Goal: Contribute content: Add original content to the website for others to see

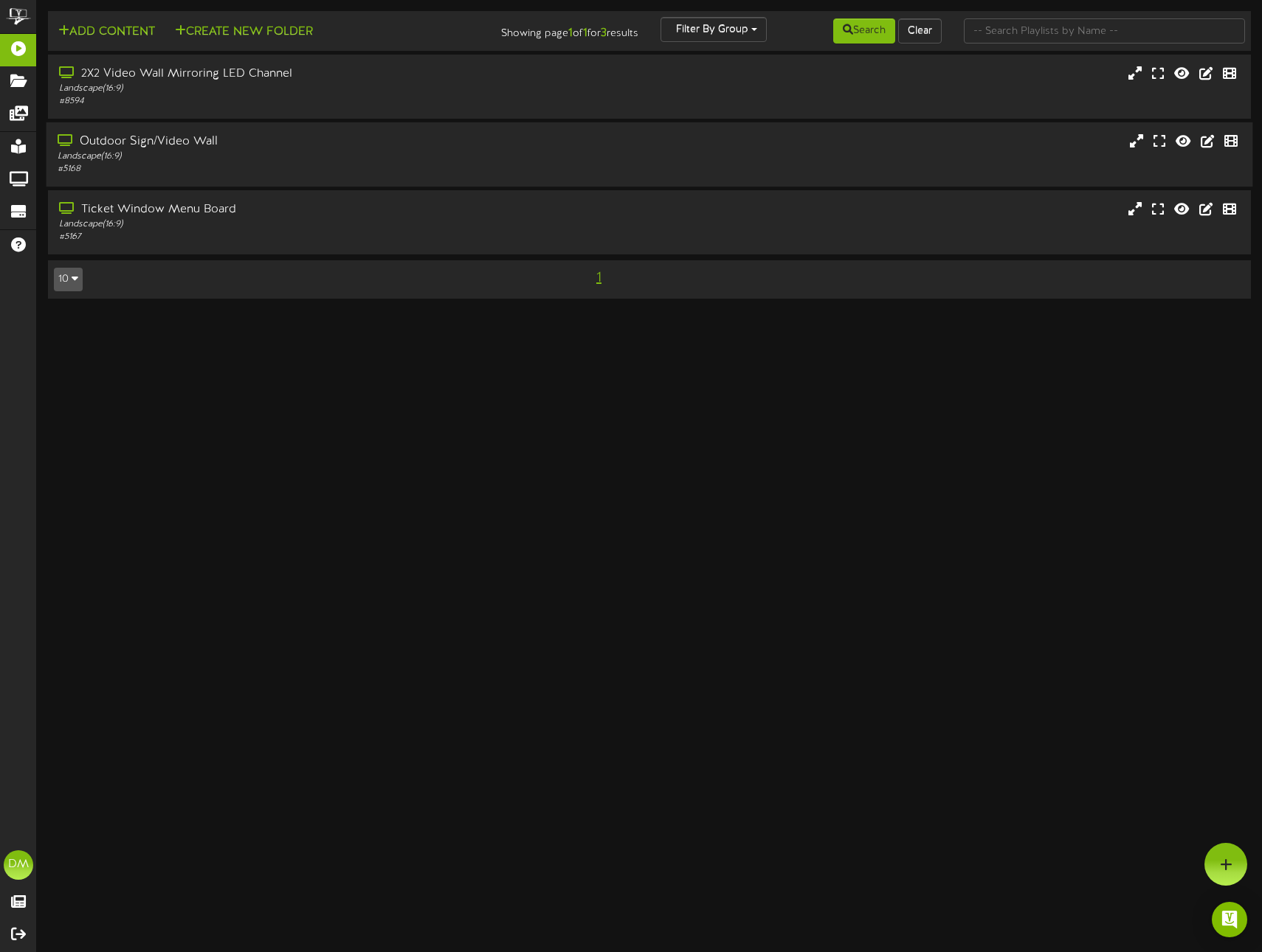
click at [197, 139] on div "Outdoor Sign/Video Wall" at bounding box center [297, 142] width 480 height 17
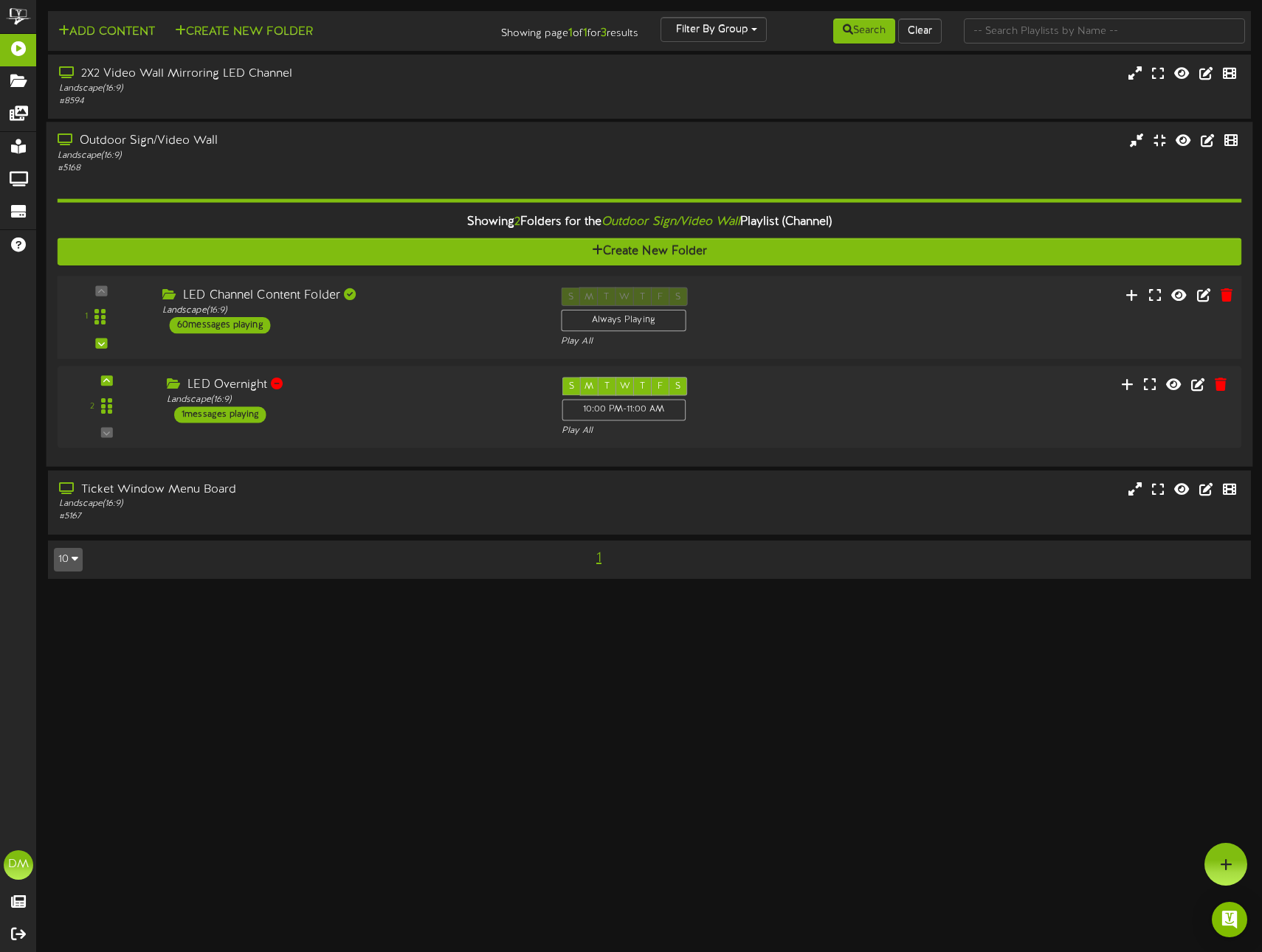
click at [422, 293] on div "LED Channel Content Folder" at bounding box center [351, 296] width 377 height 17
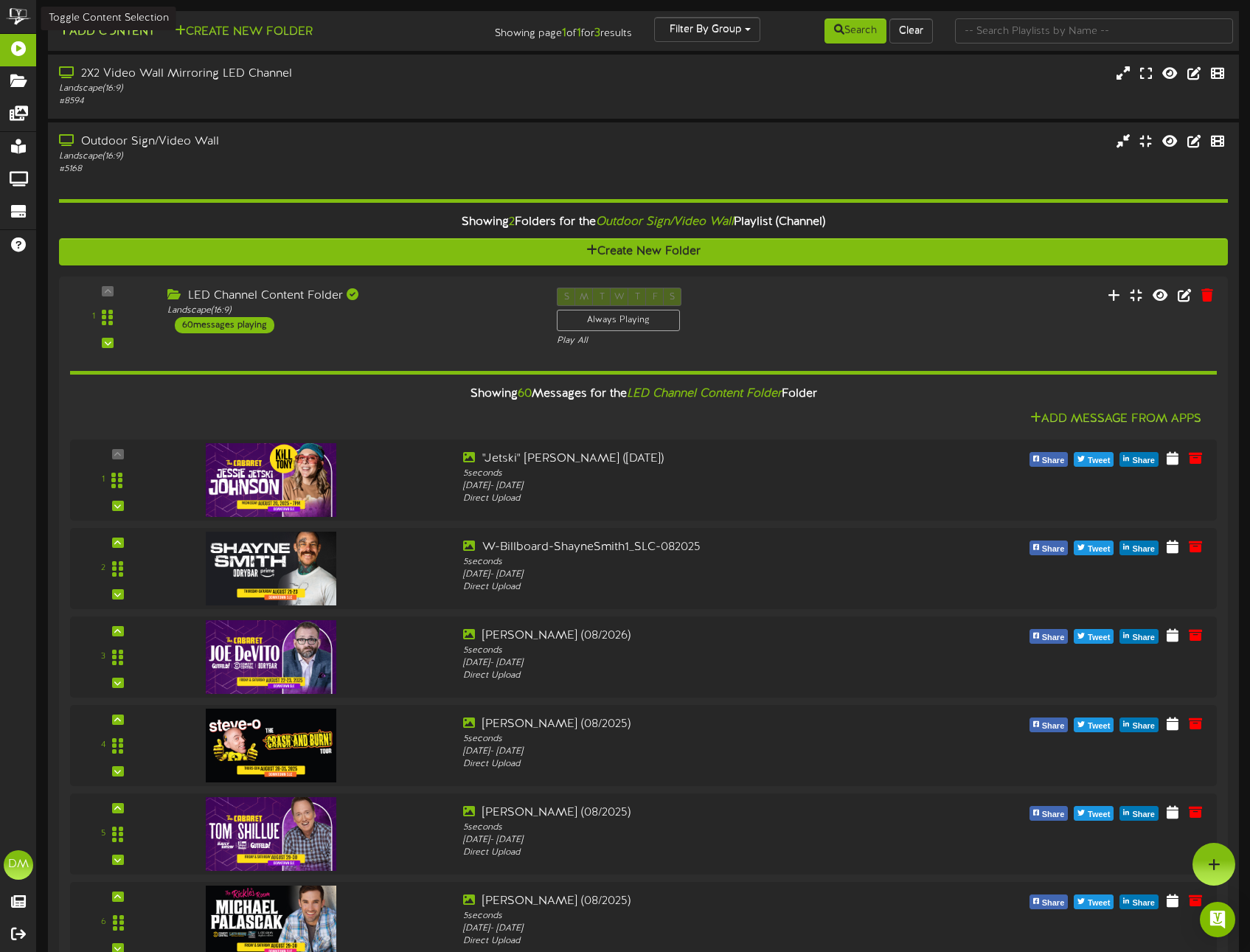
click at [104, 28] on button "Add Content" at bounding box center [107, 32] width 105 height 18
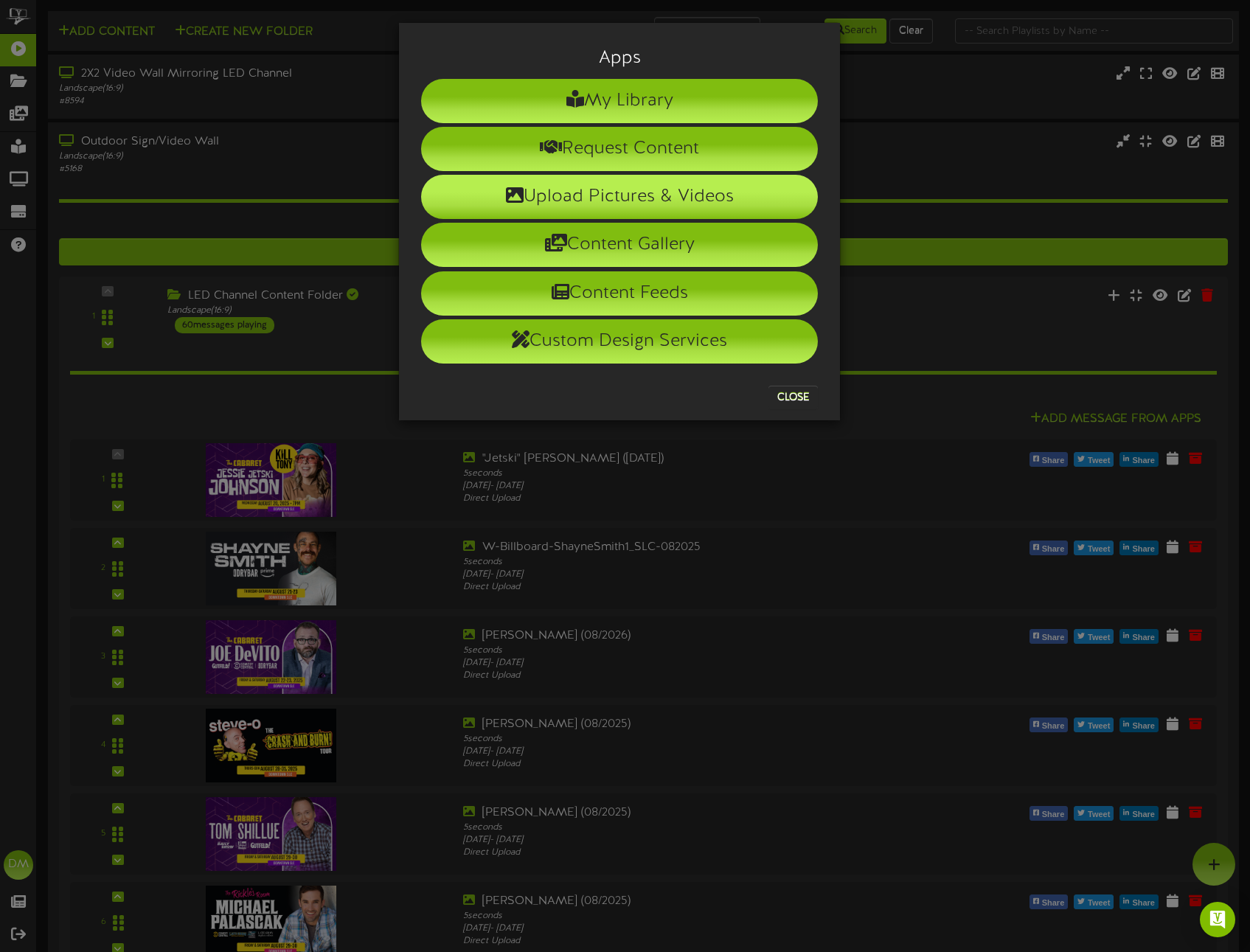
click at [521, 185] on li "Upload Pictures & Videos" at bounding box center [620, 197] width 397 height 44
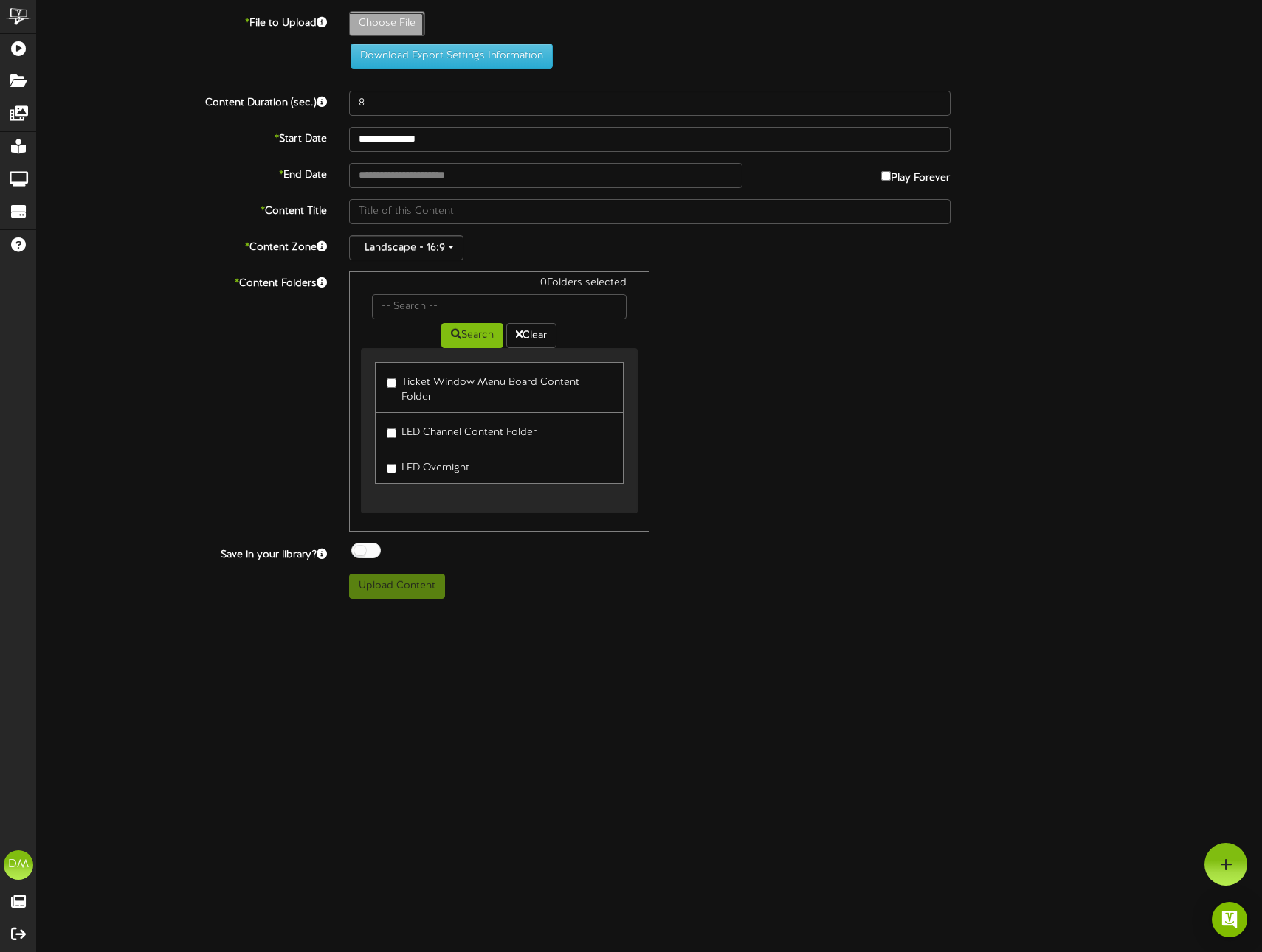
type input "**********"
type input "W-Billboard-[PERSON_NAME]-102025-Textured"
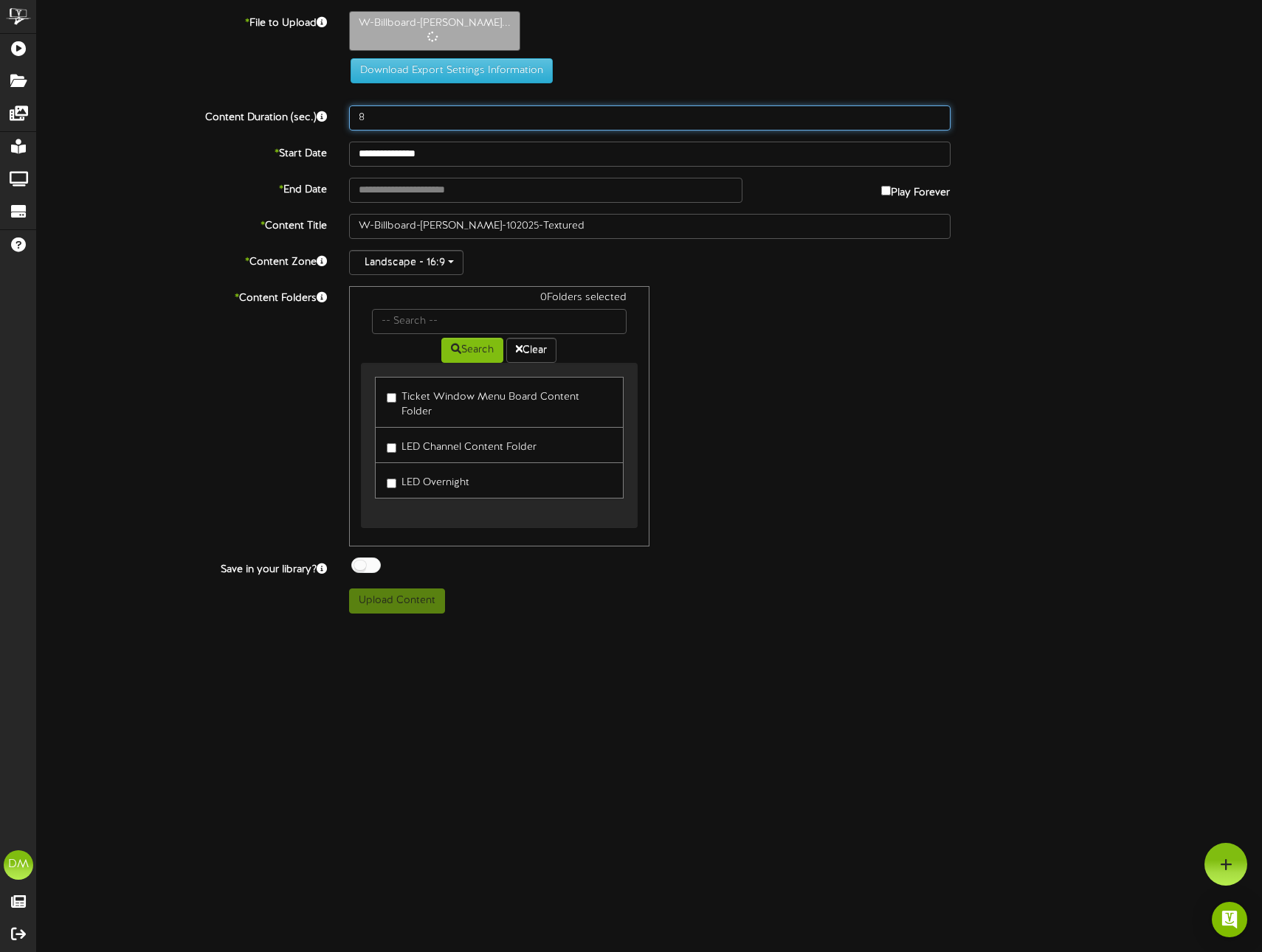
drag, startPoint x: 368, startPoint y: 118, endPoint x: 358, endPoint y: 116, distance: 10.2
click at [358, 116] on input "8" at bounding box center [650, 117] width 602 height 25
type input "5"
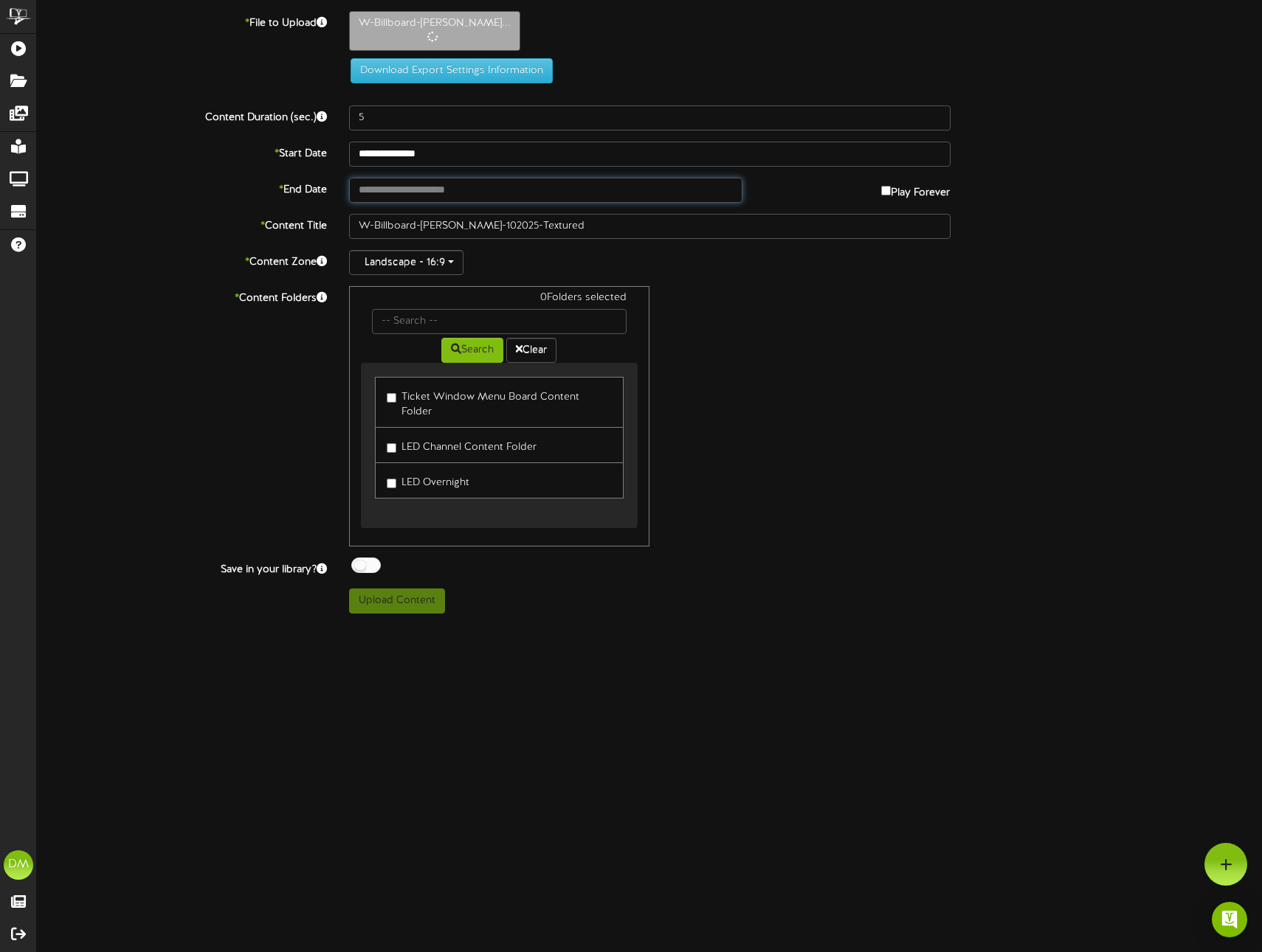
click at [389, 189] on body "ChannelValet Playlists Folders Messages My Library Groups Devices Help [PERSON_…" at bounding box center [631, 313] width 1262 height 625
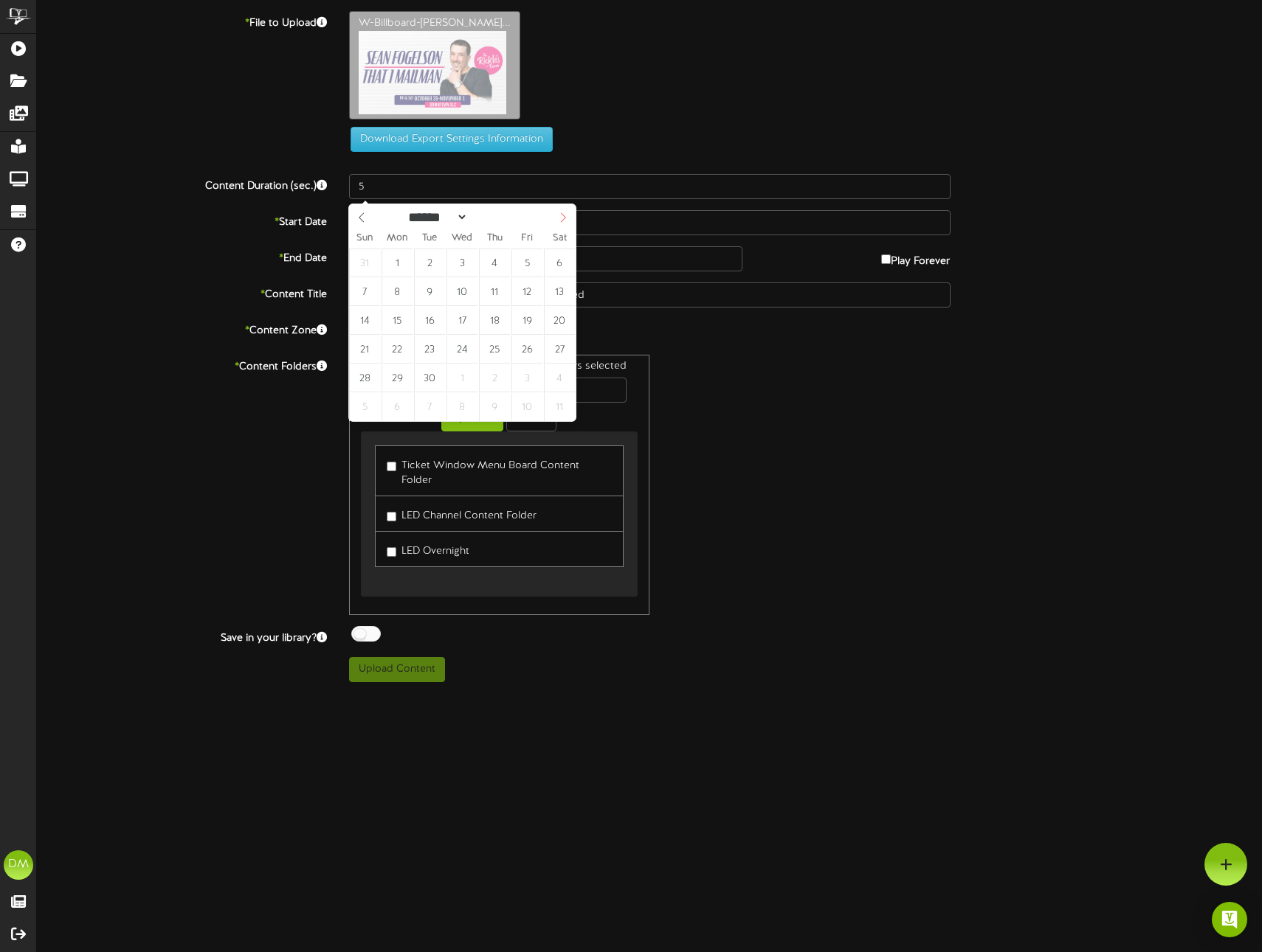
click at [556, 216] on span at bounding box center [563, 216] width 25 height 25
select select "**"
click at [556, 216] on span at bounding box center [563, 216] width 25 height 25
type input "**********"
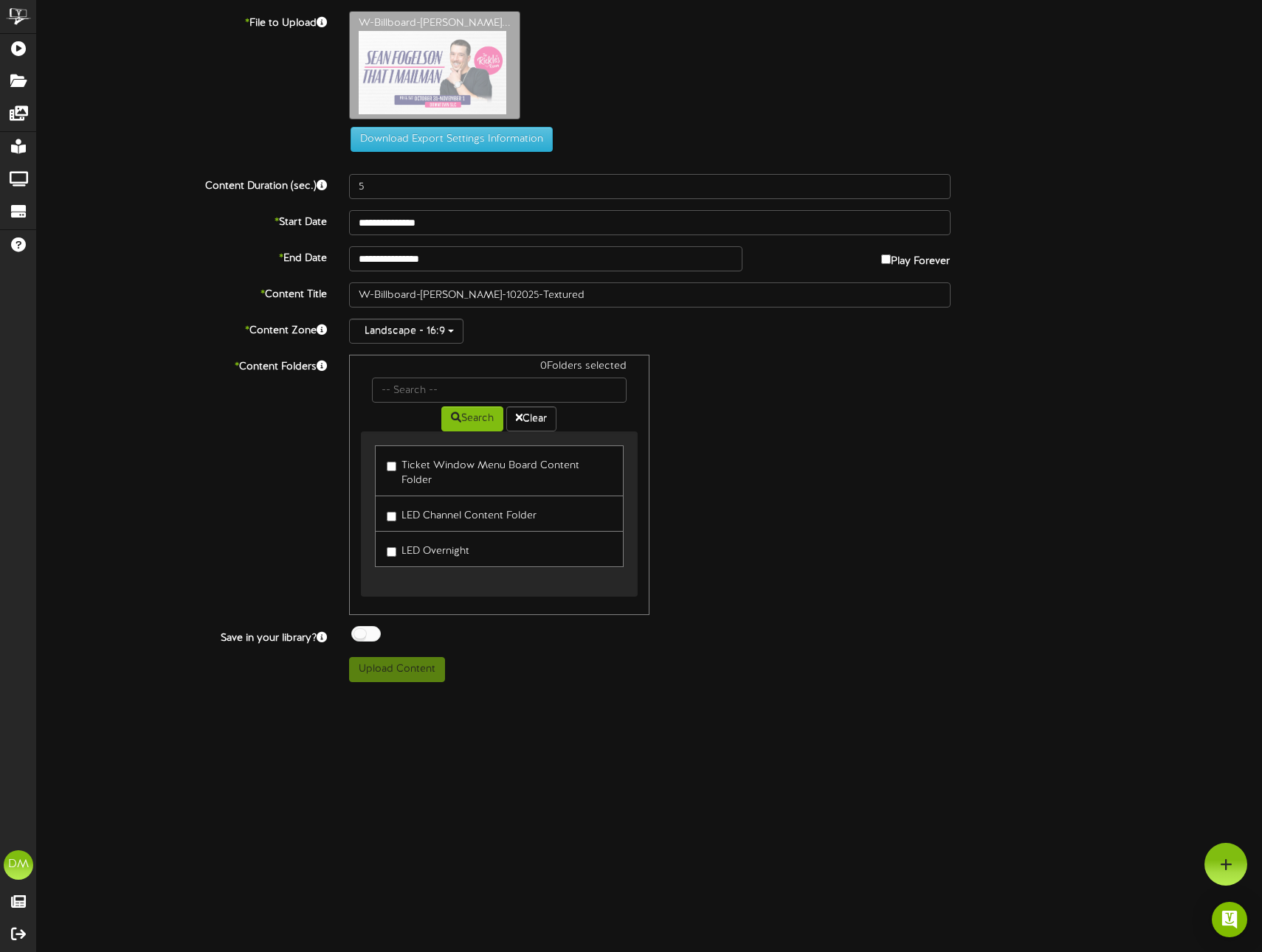
click at [783, 442] on div "0 Folders selected Search Clear Ticket Window Menu Board Content Folder LED Cha…" at bounding box center [650, 486] width 624 height 261
click at [419, 293] on input "W-Billboard-[PERSON_NAME]-102025-Textured" at bounding box center [650, 295] width 602 height 25
drag, startPoint x: 421, startPoint y: 290, endPoint x: 334, endPoint y: 286, distance: 87.1
click at [336, 287] on div "* Content Title W-Billboard-[PERSON_NAME]-102025-Textured" at bounding box center [650, 295] width 1248 height 25
click at [383, 290] on input "SeanFogelson_TRR-102025-Textured" at bounding box center [650, 295] width 602 height 25
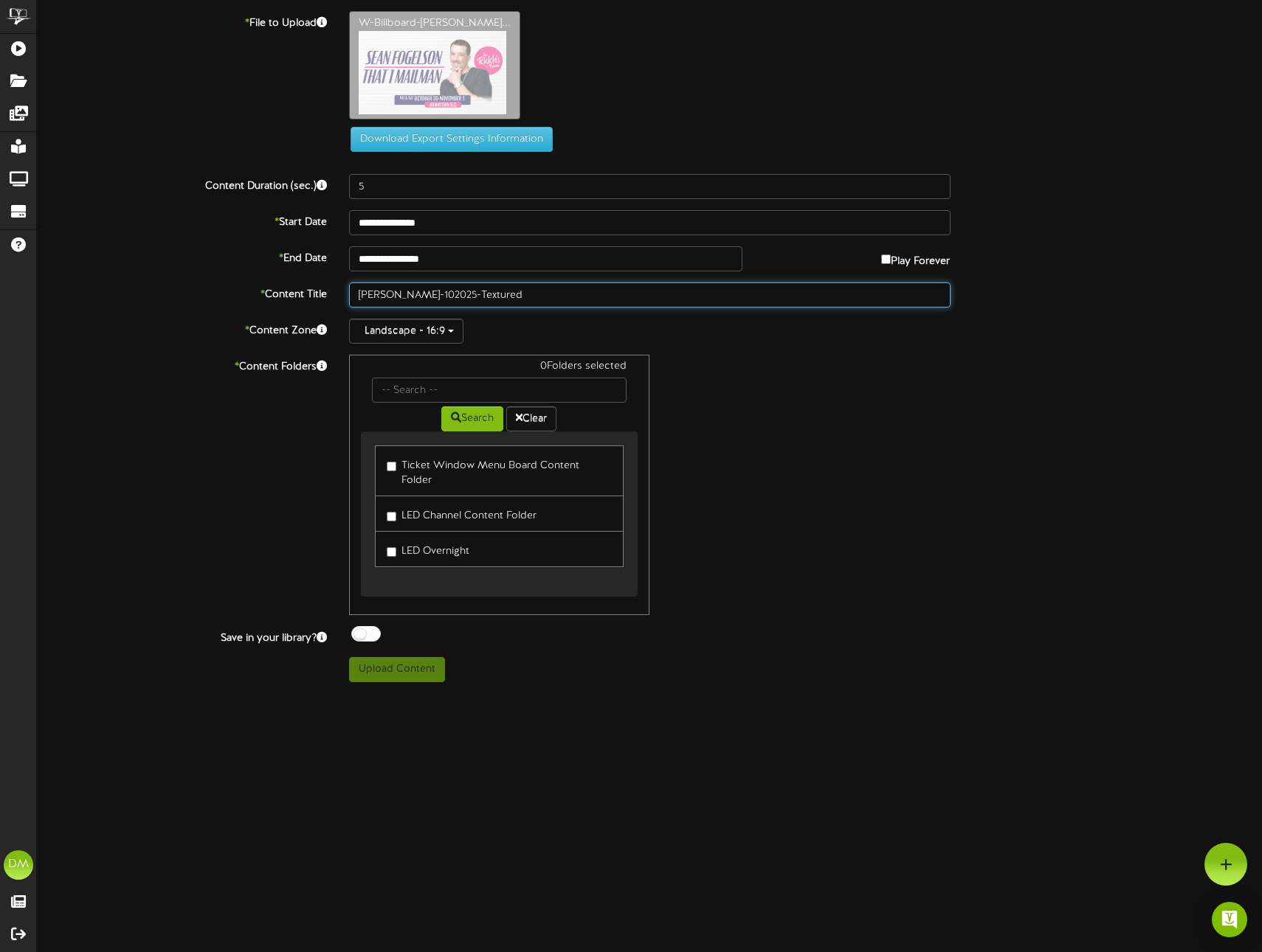
drag, startPoint x: 430, startPoint y: 293, endPoint x: 455, endPoint y: 293, distance: 25.0
click at [455, 293] on input "[PERSON_NAME]-102025-Textured" at bounding box center [650, 295] width 602 height 25
type input "[PERSON_NAME] (10/2025)"
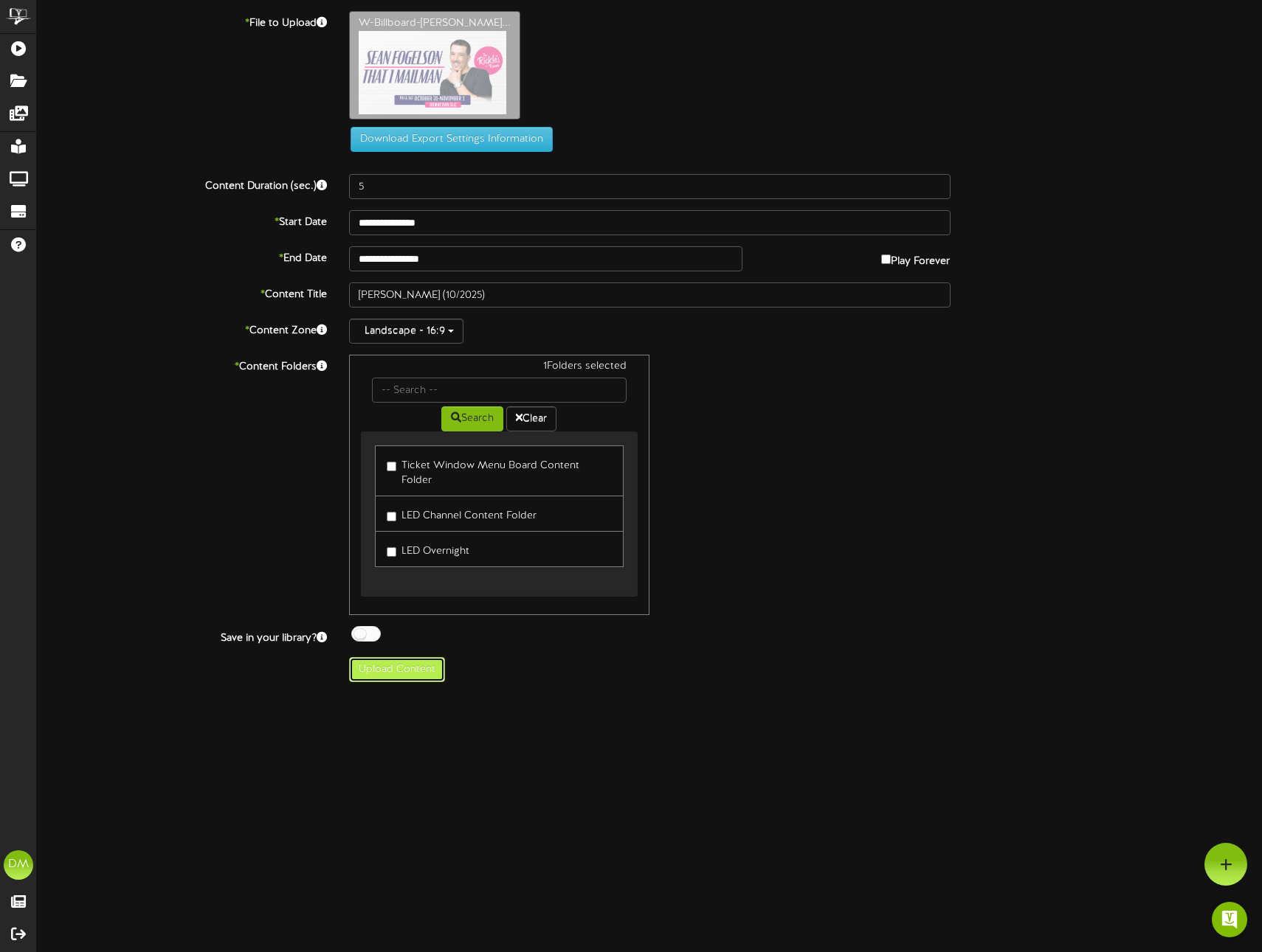
click at [402, 657] on button "Upload Content" at bounding box center [397, 669] width 96 height 25
type input "**********"
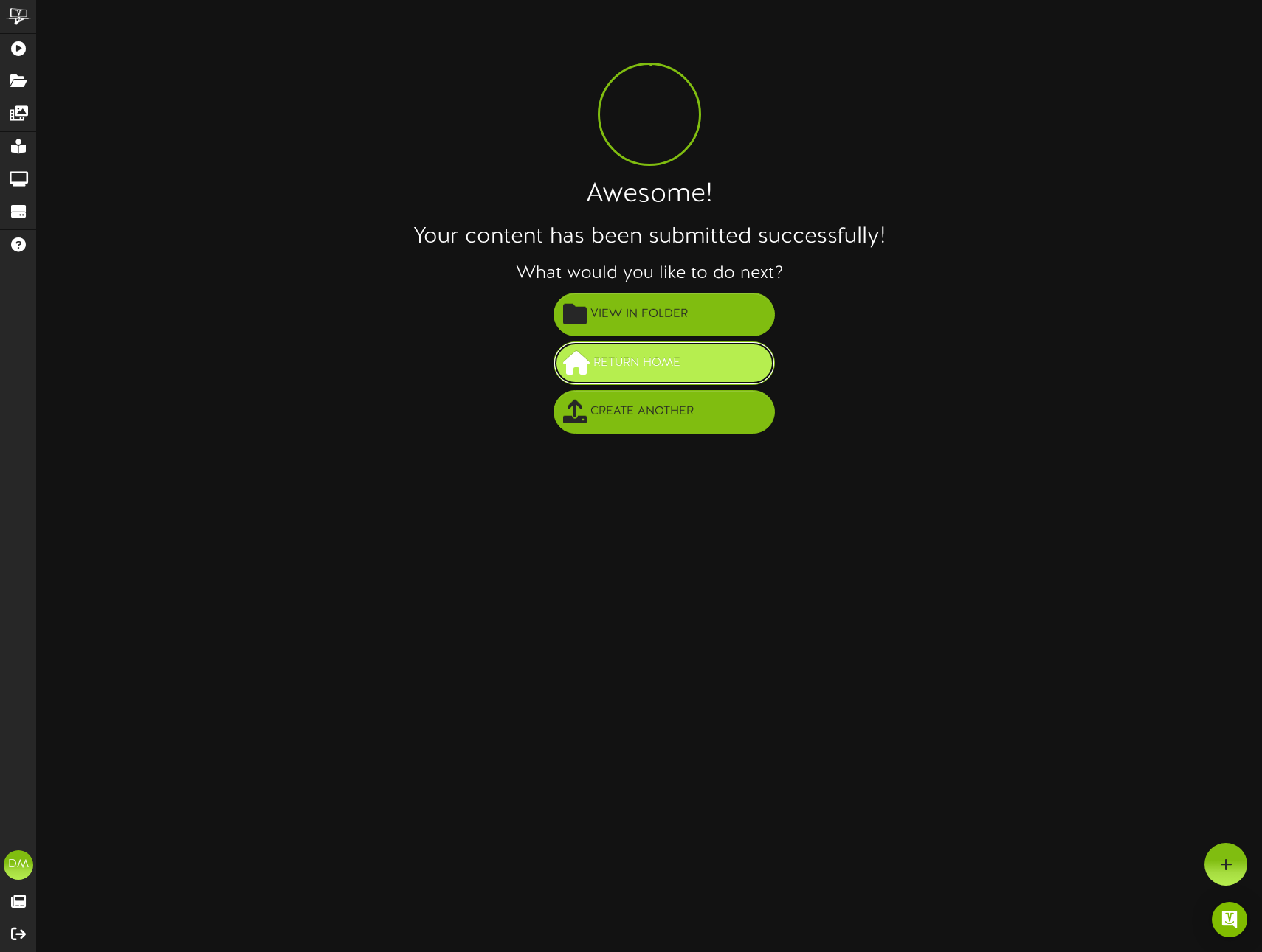
click at [673, 367] on span "Return Home" at bounding box center [637, 364] width 95 height 24
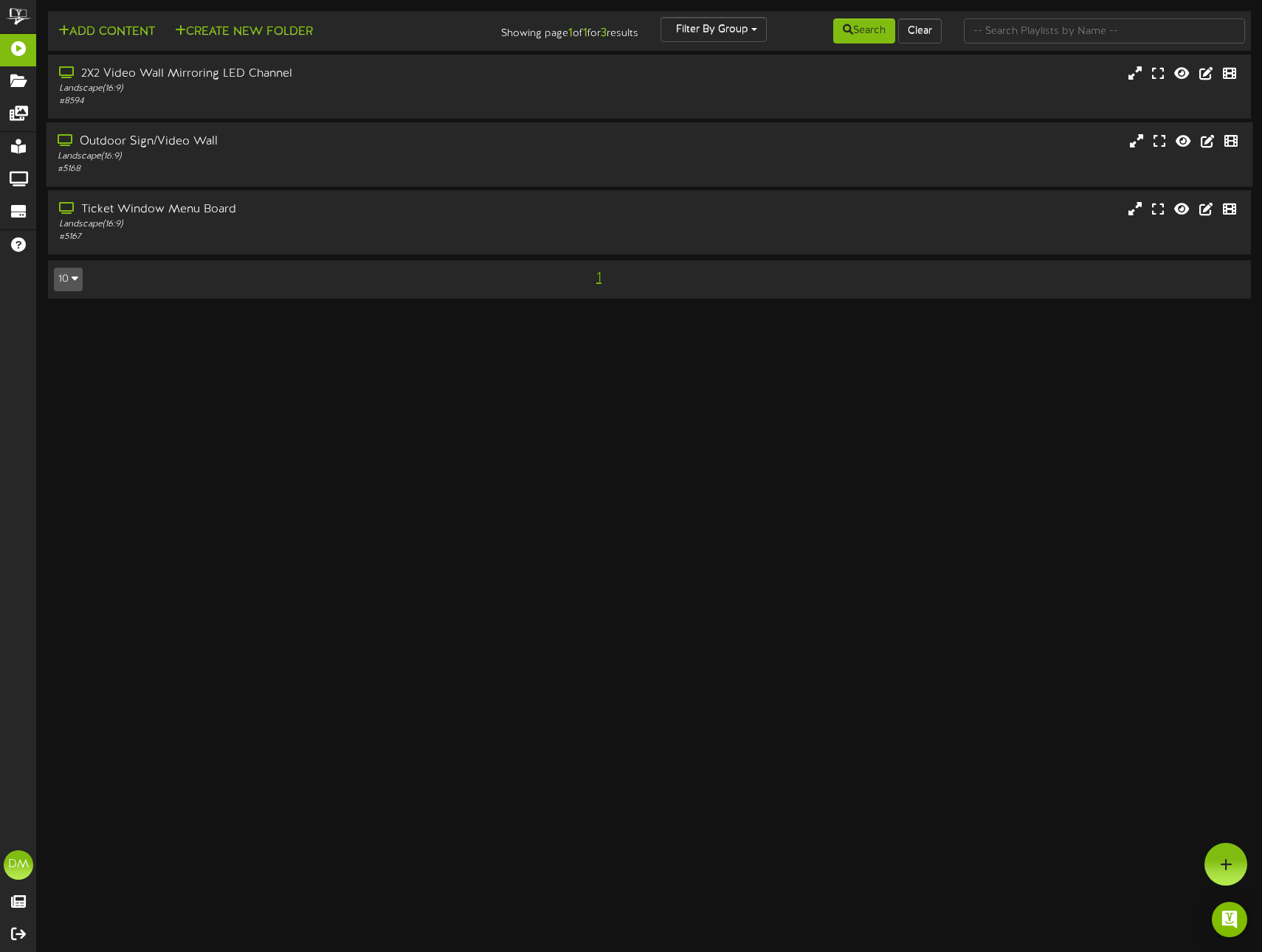
click at [101, 160] on div "Landscape ( 16:9 )" at bounding box center [297, 156] width 480 height 12
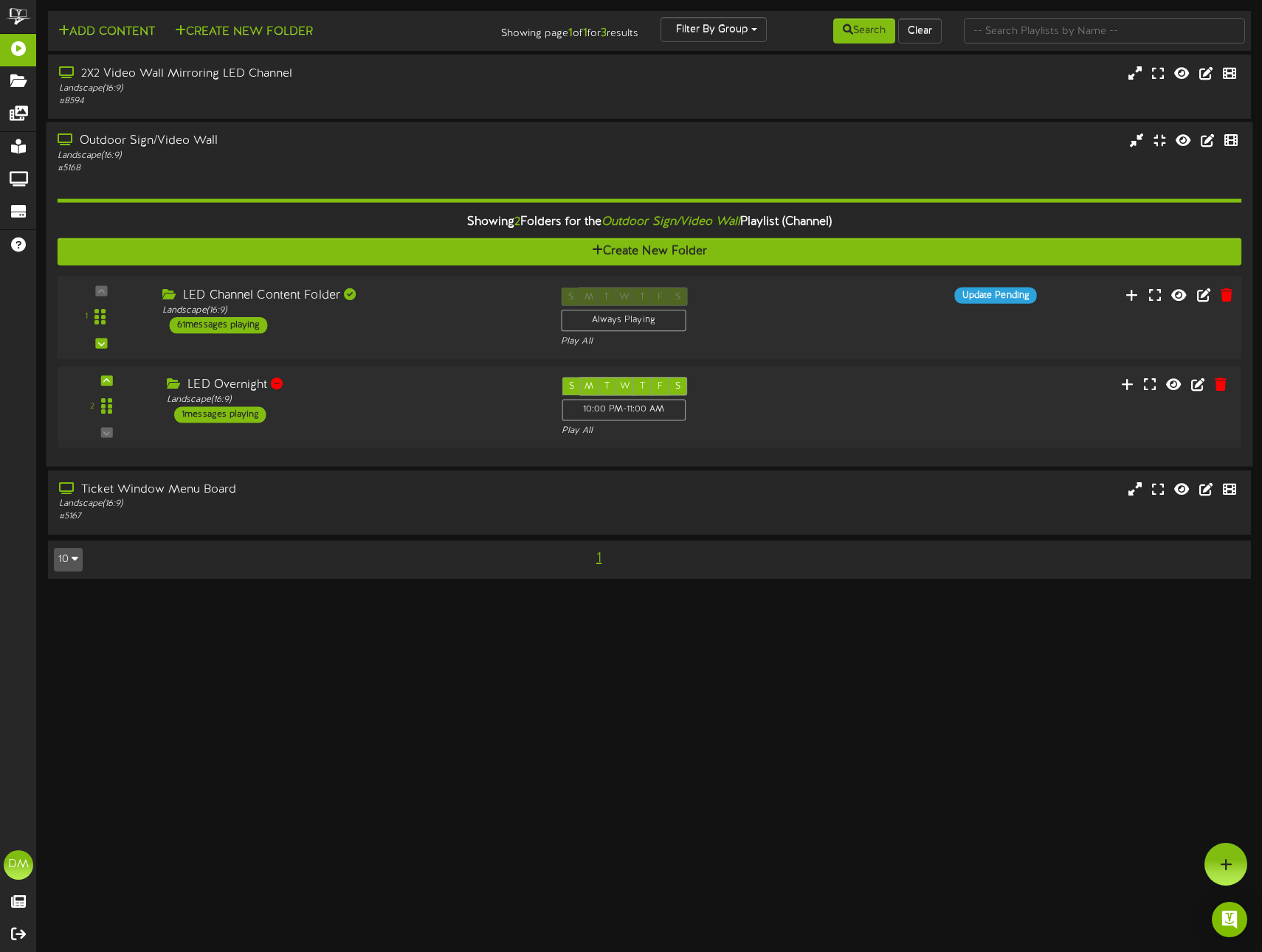
click at [210, 319] on div "61 messages playing" at bounding box center [219, 325] width 98 height 16
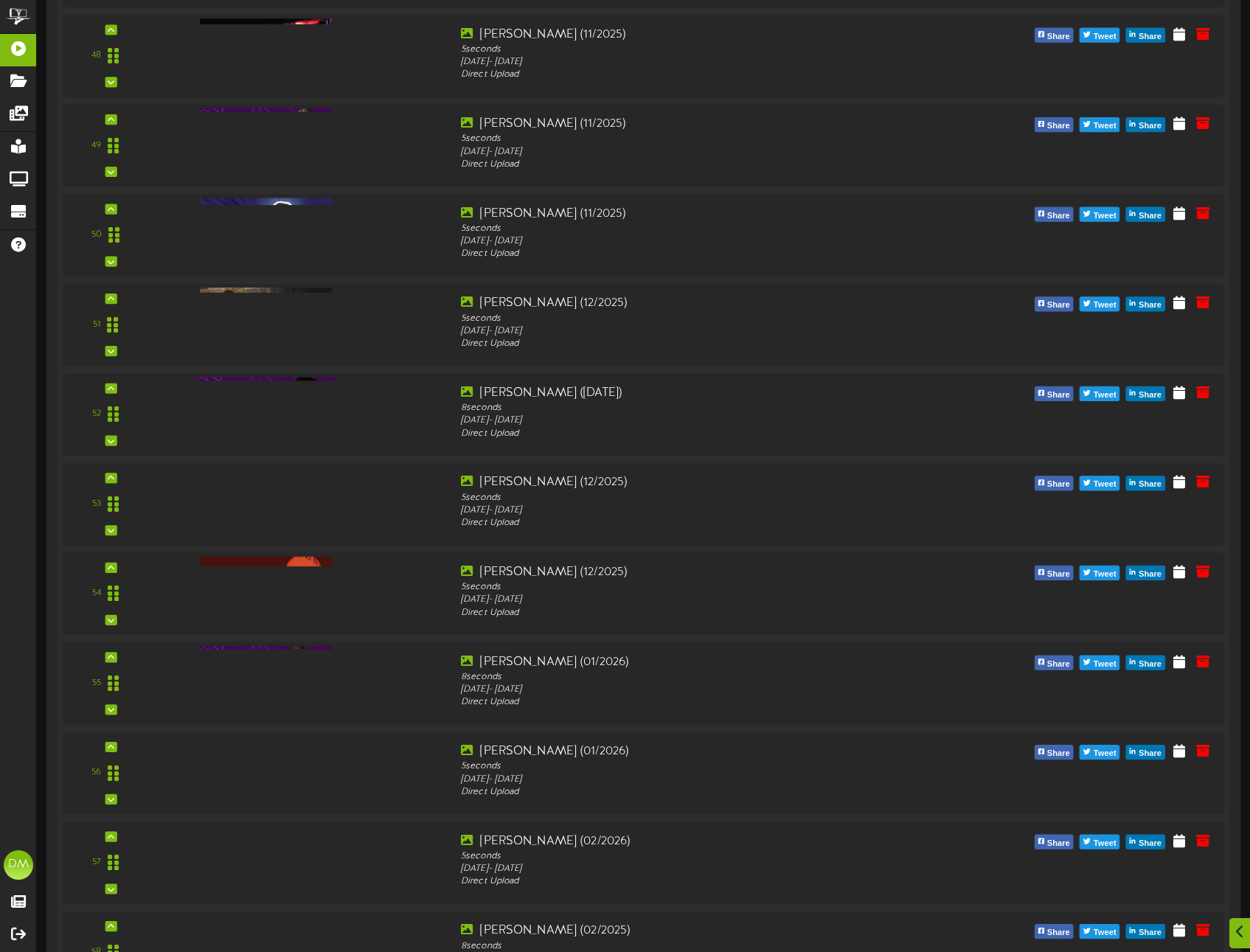
scroll to position [5098, 0]
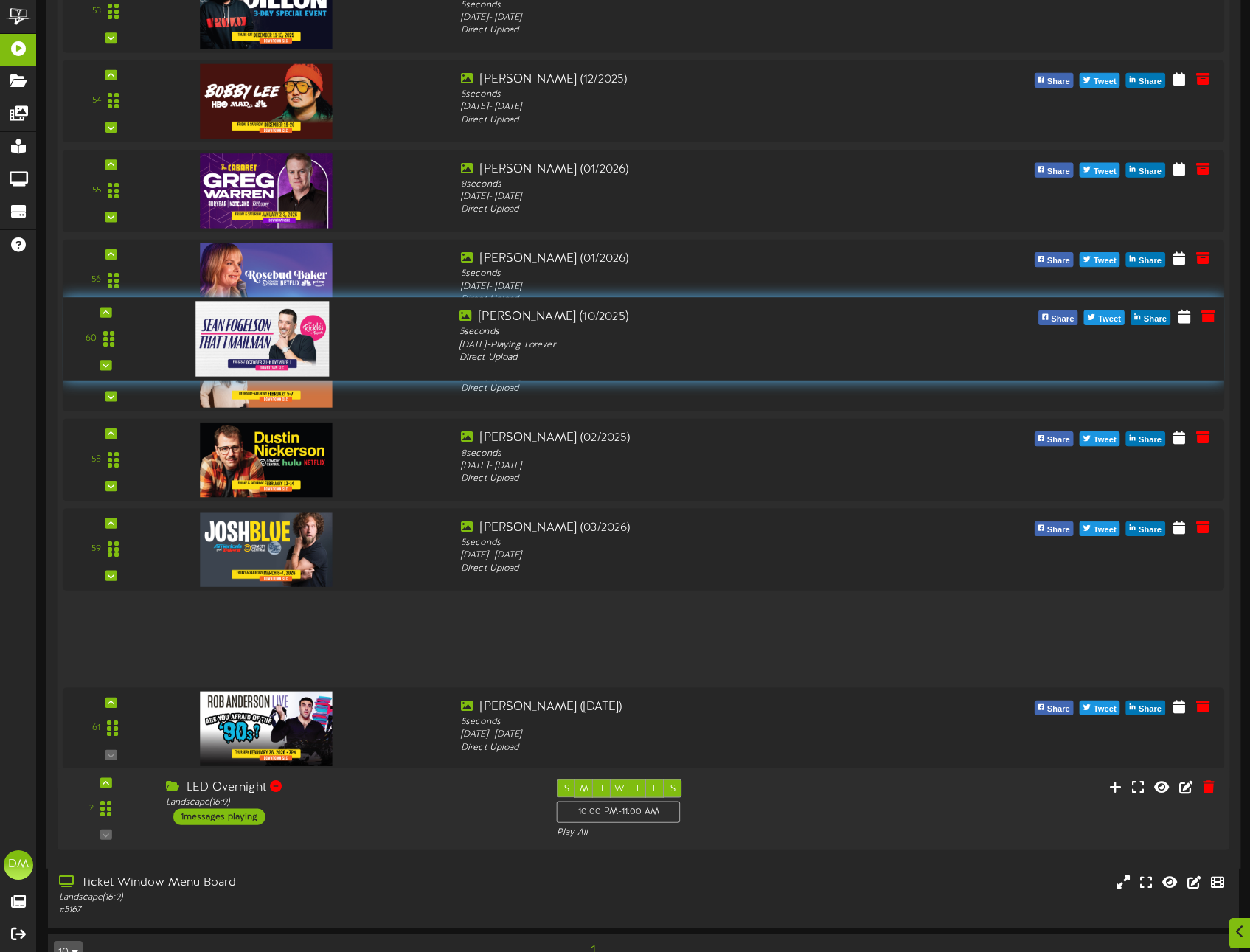
drag, startPoint x: 110, startPoint y: 636, endPoint x: 131, endPoint y: 339, distance: 297.7
click at [131, 339] on div "60" at bounding box center [105, 338] width 75 height 60
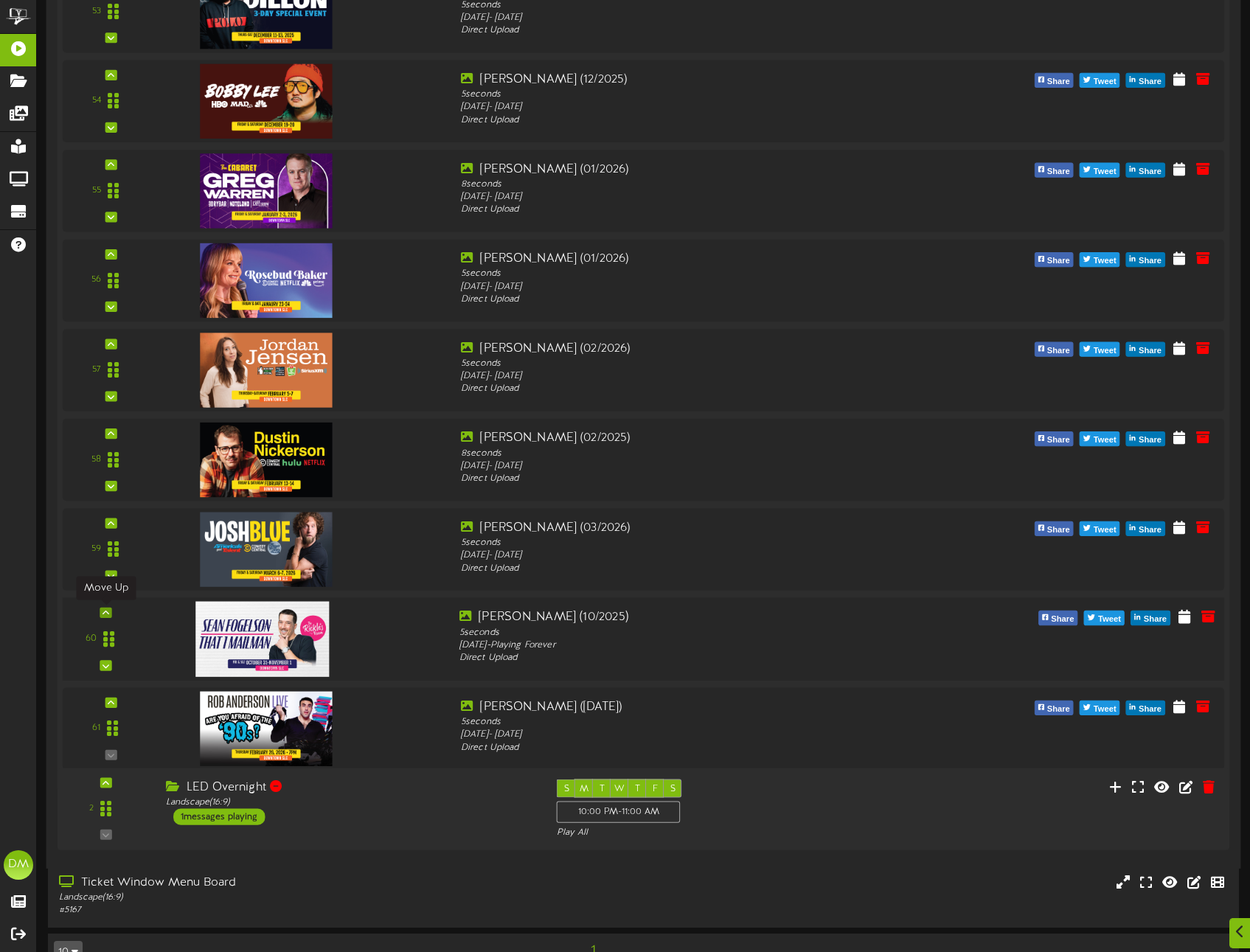
click at [101, 611] on div at bounding box center [105, 613] width 11 height 11
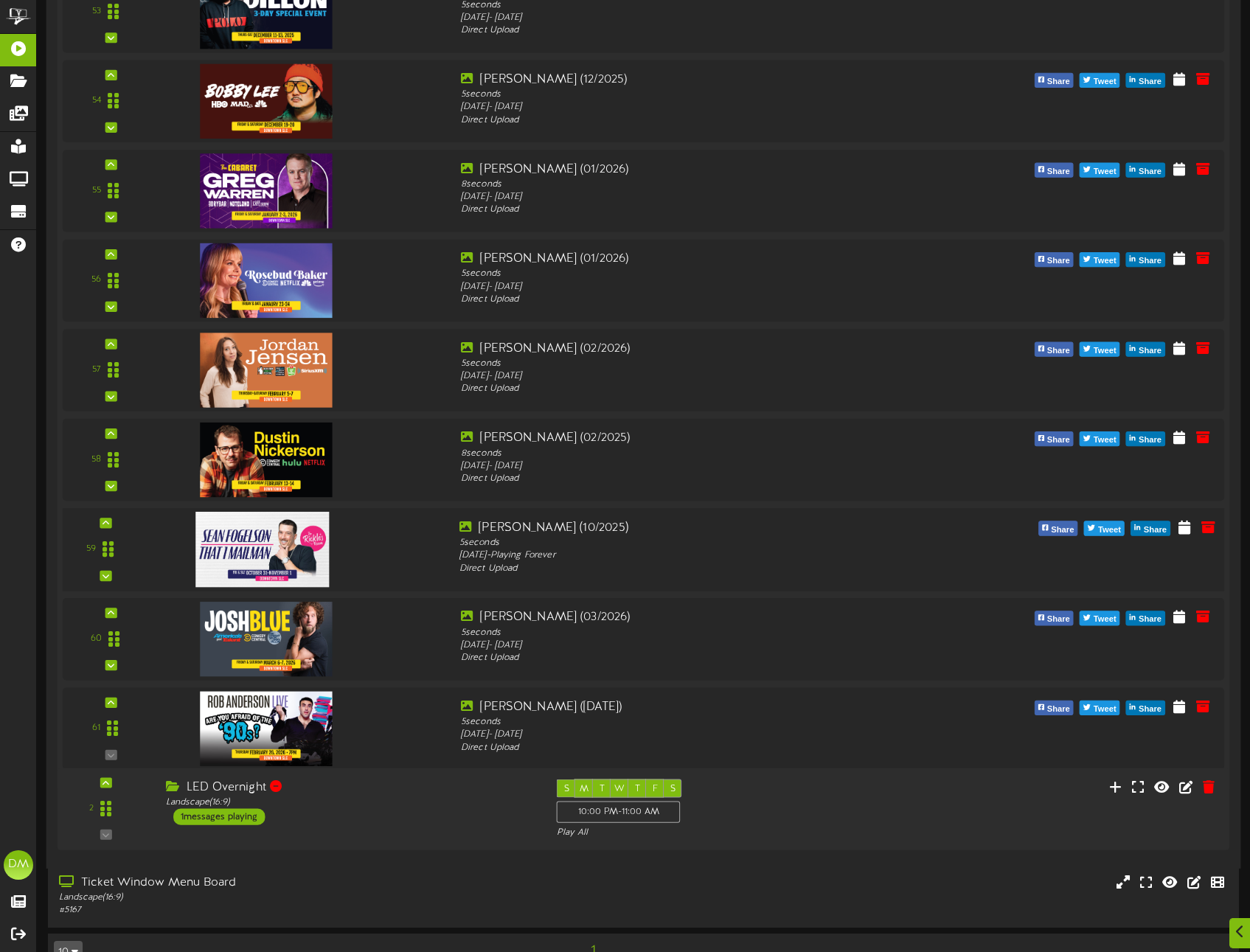
click at [111, 524] on div "59" at bounding box center [105, 549] width 75 height 60
click at [102, 522] on div at bounding box center [105, 523] width 11 height 11
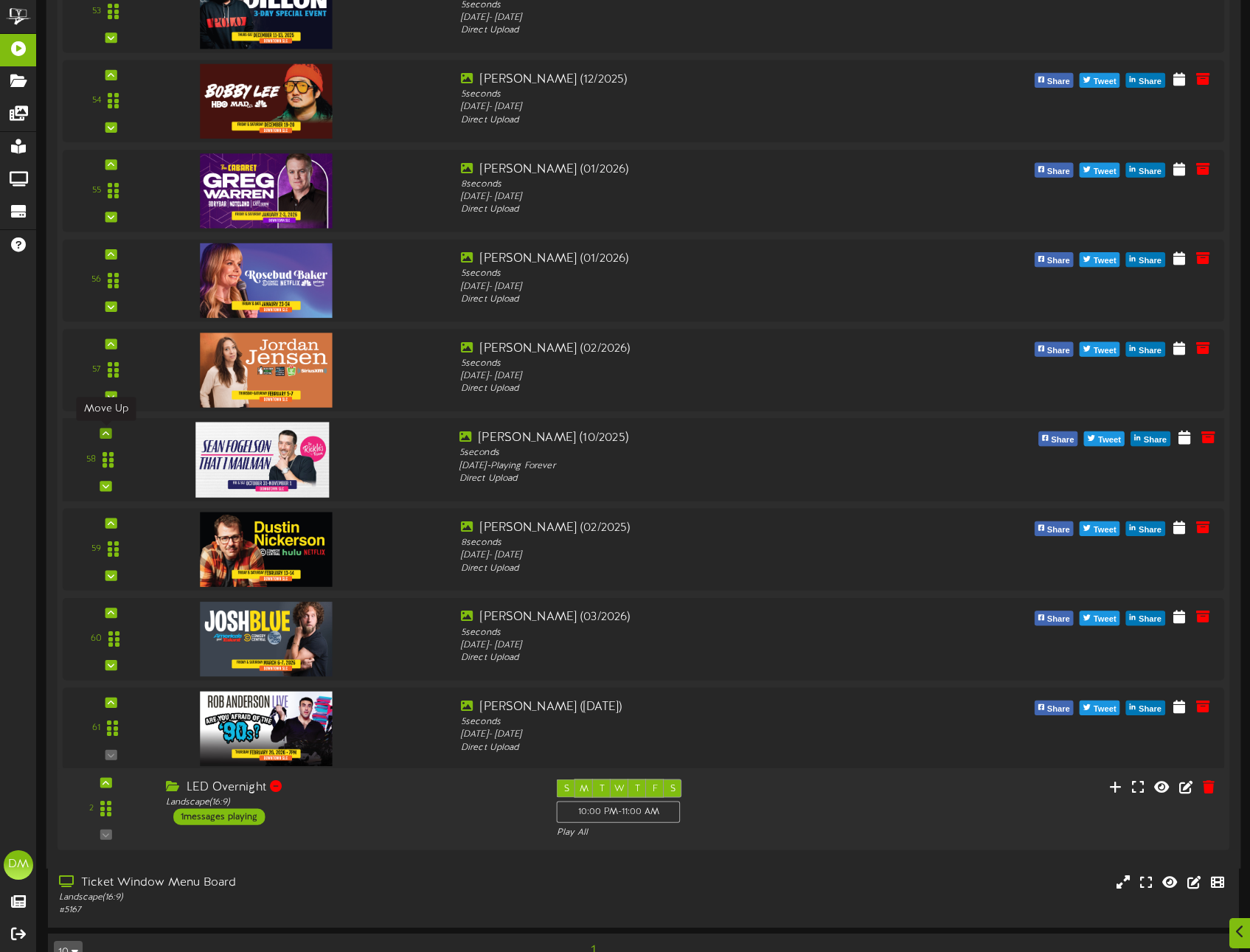
click at [107, 437] on div at bounding box center [105, 434] width 11 height 11
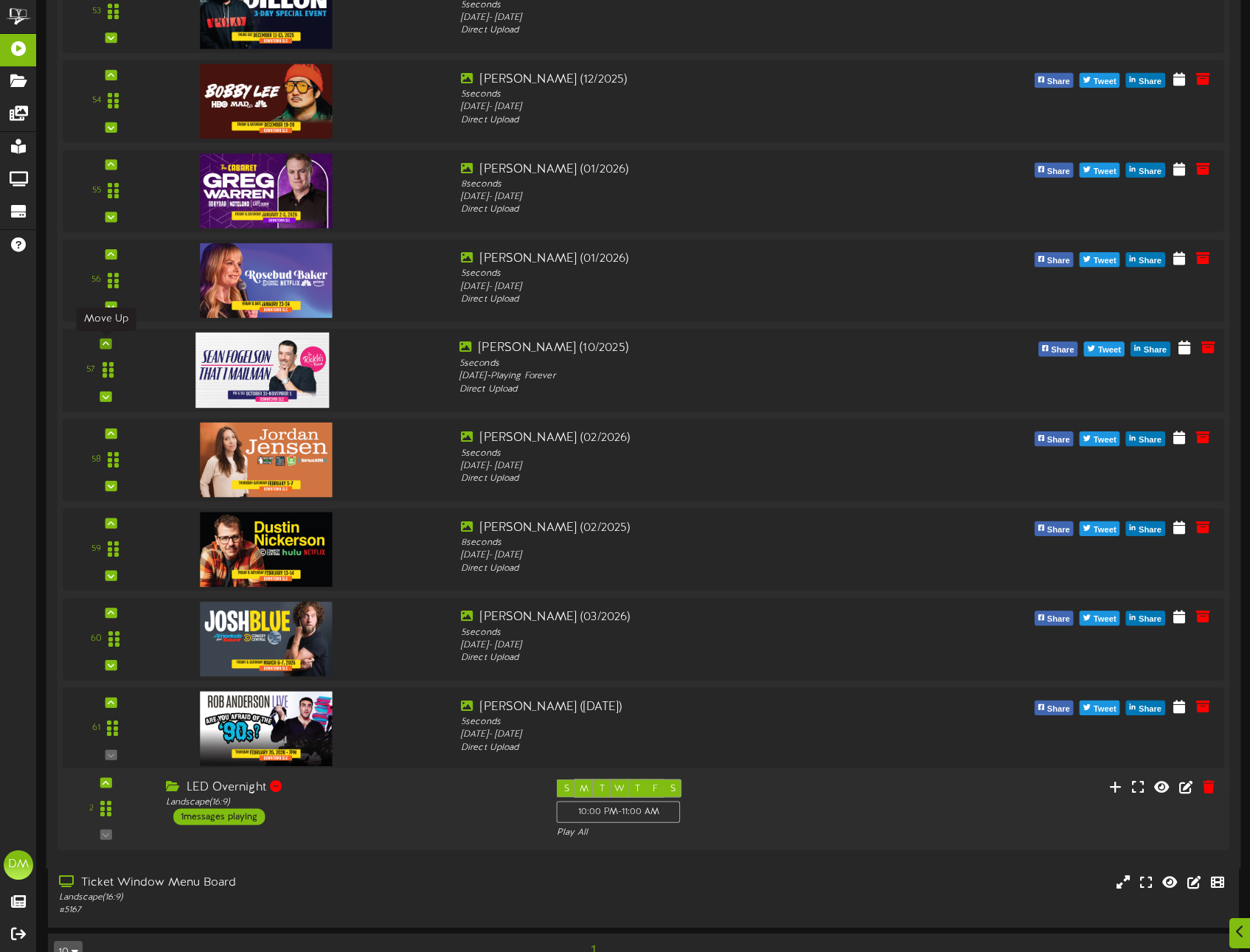
click at [110, 344] on div at bounding box center [105, 344] width 11 height 11
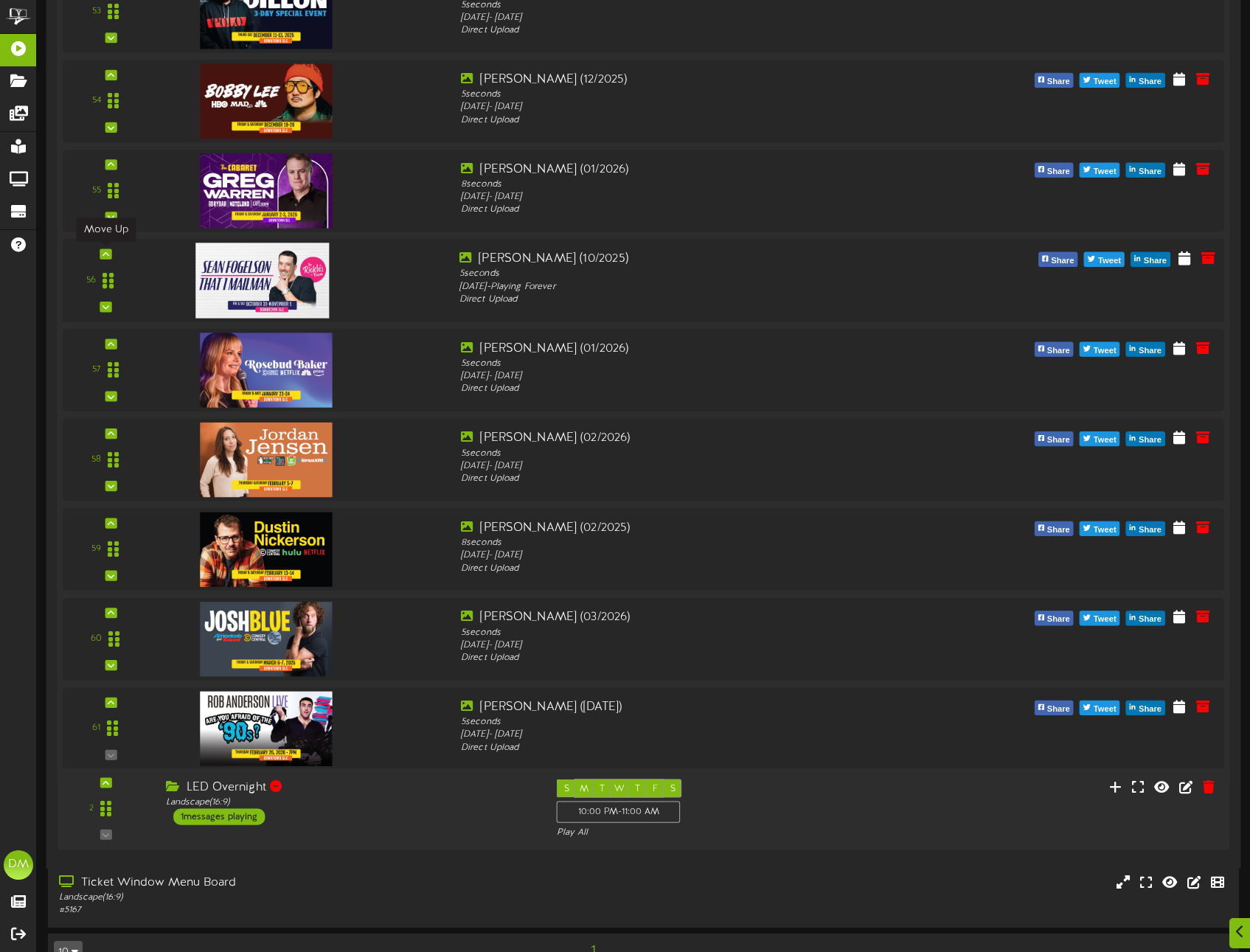
click at [105, 252] on icon at bounding box center [106, 254] width 7 height 8
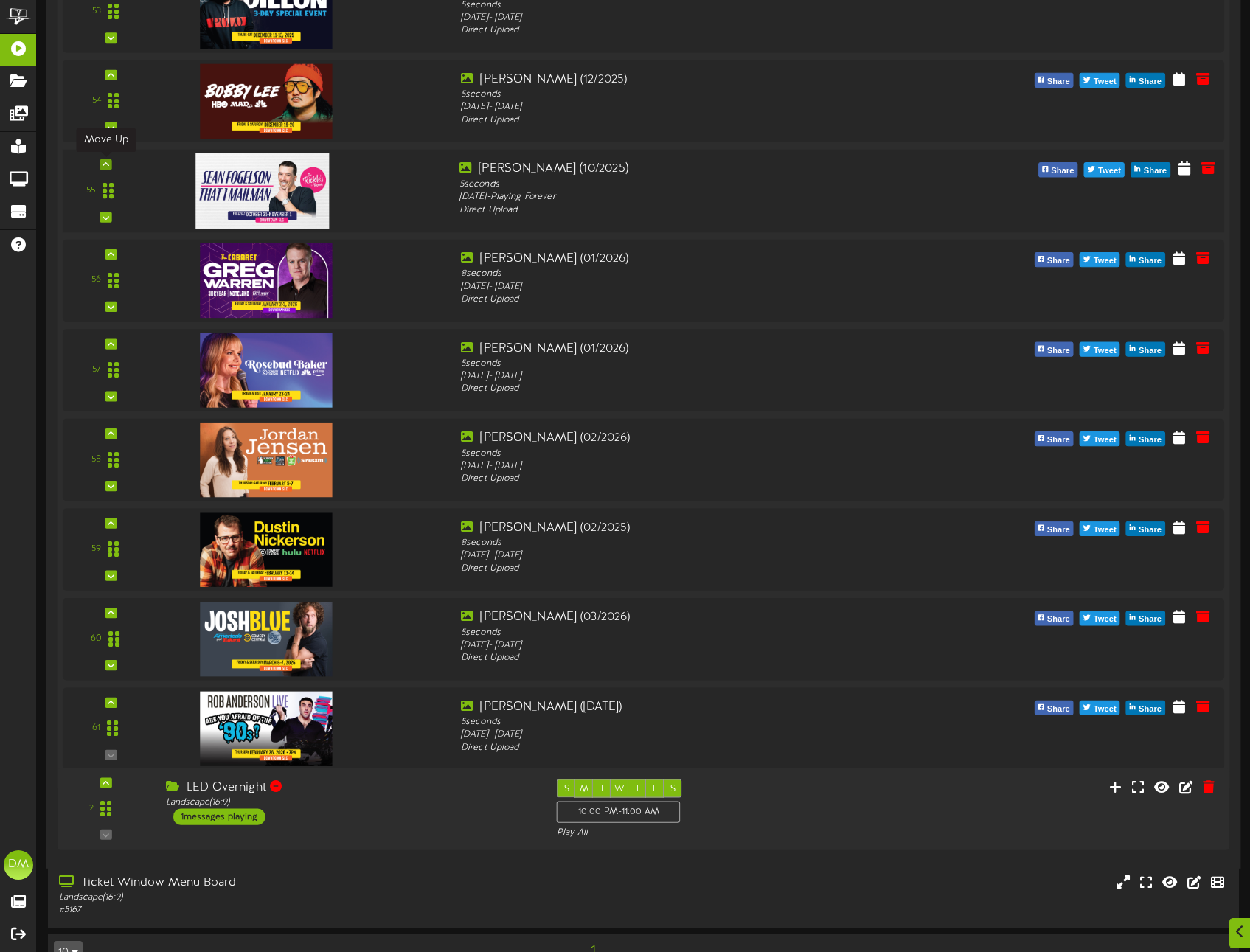
click at [103, 159] on div at bounding box center [105, 165] width 11 height 11
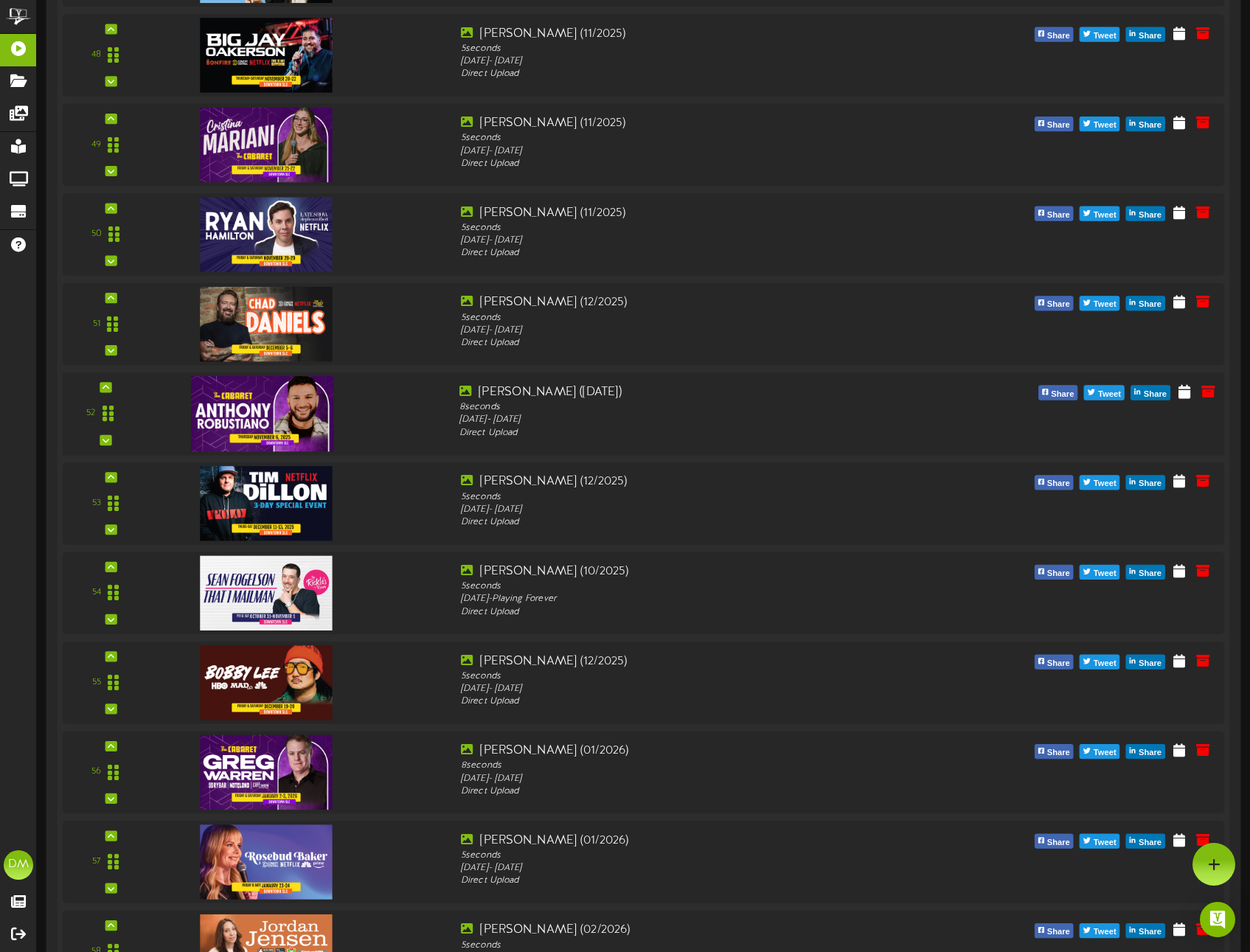
scroll to position [4584, 0]
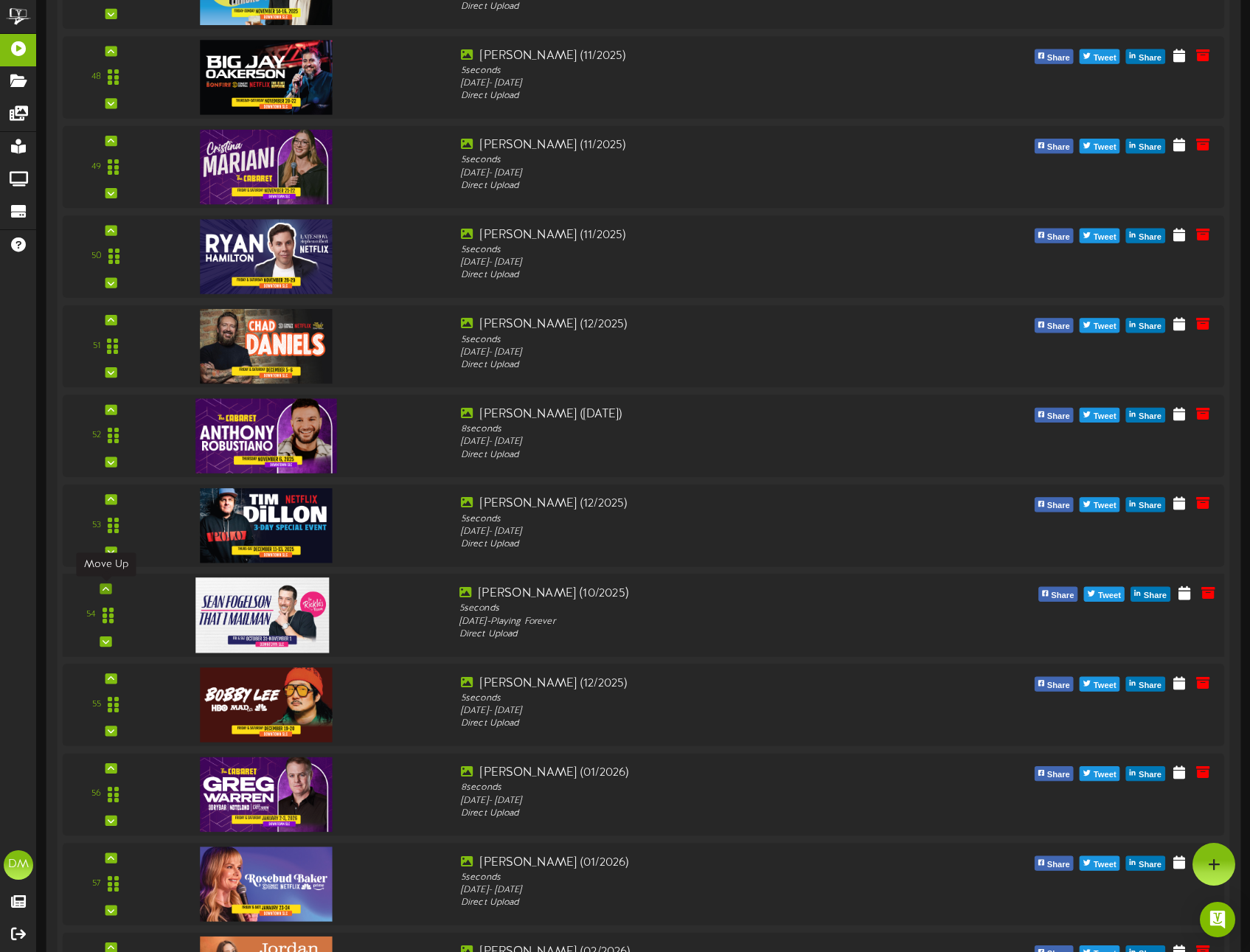
click at [107, 588] on icon at bounding box center [106, 588] width 7 height 8
click at [107, 588] on div "54" at bounding box center [105, 614] width 75 height 60
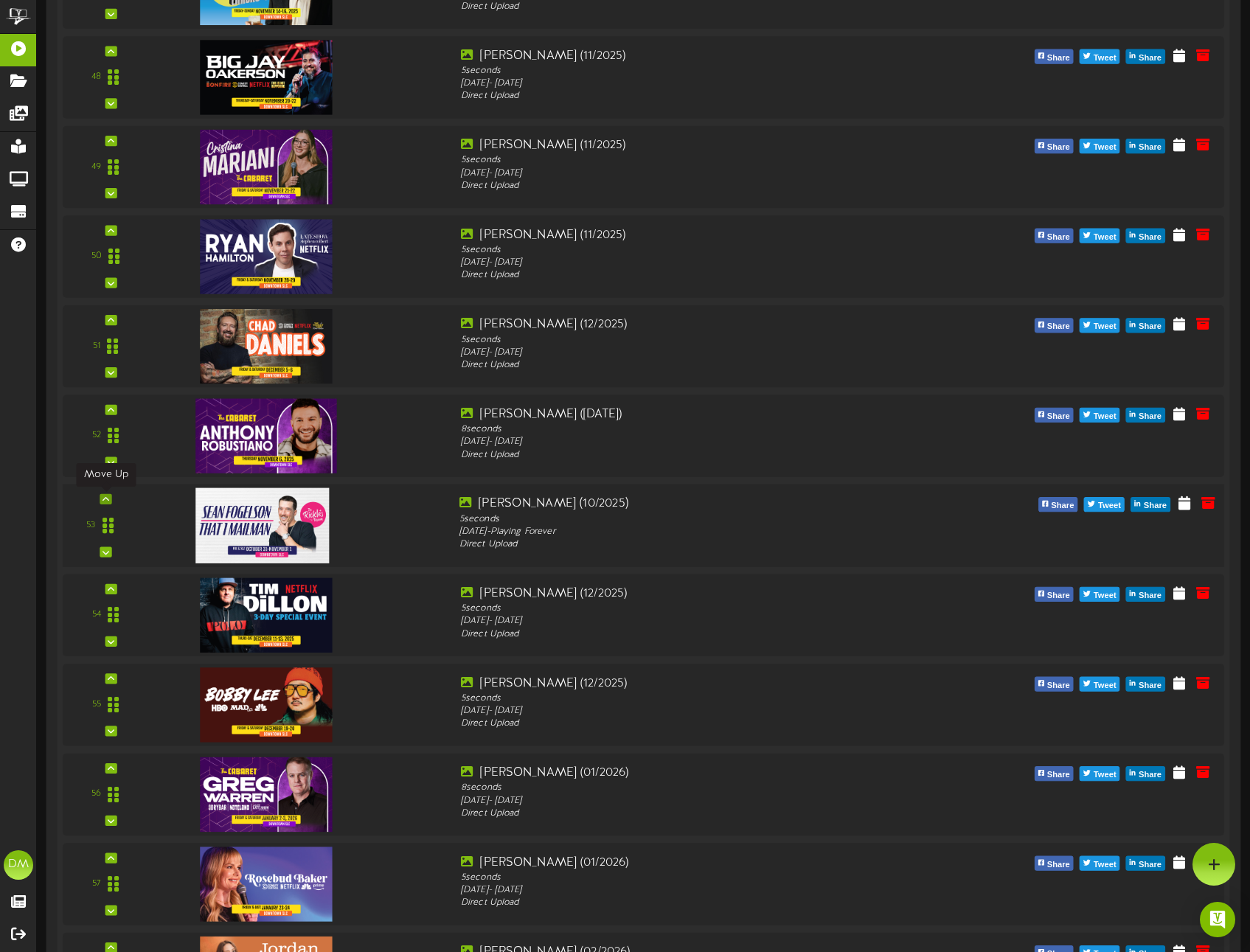
click at [103, 498] on icon at bounding box center [106, 499] width 7 height 8
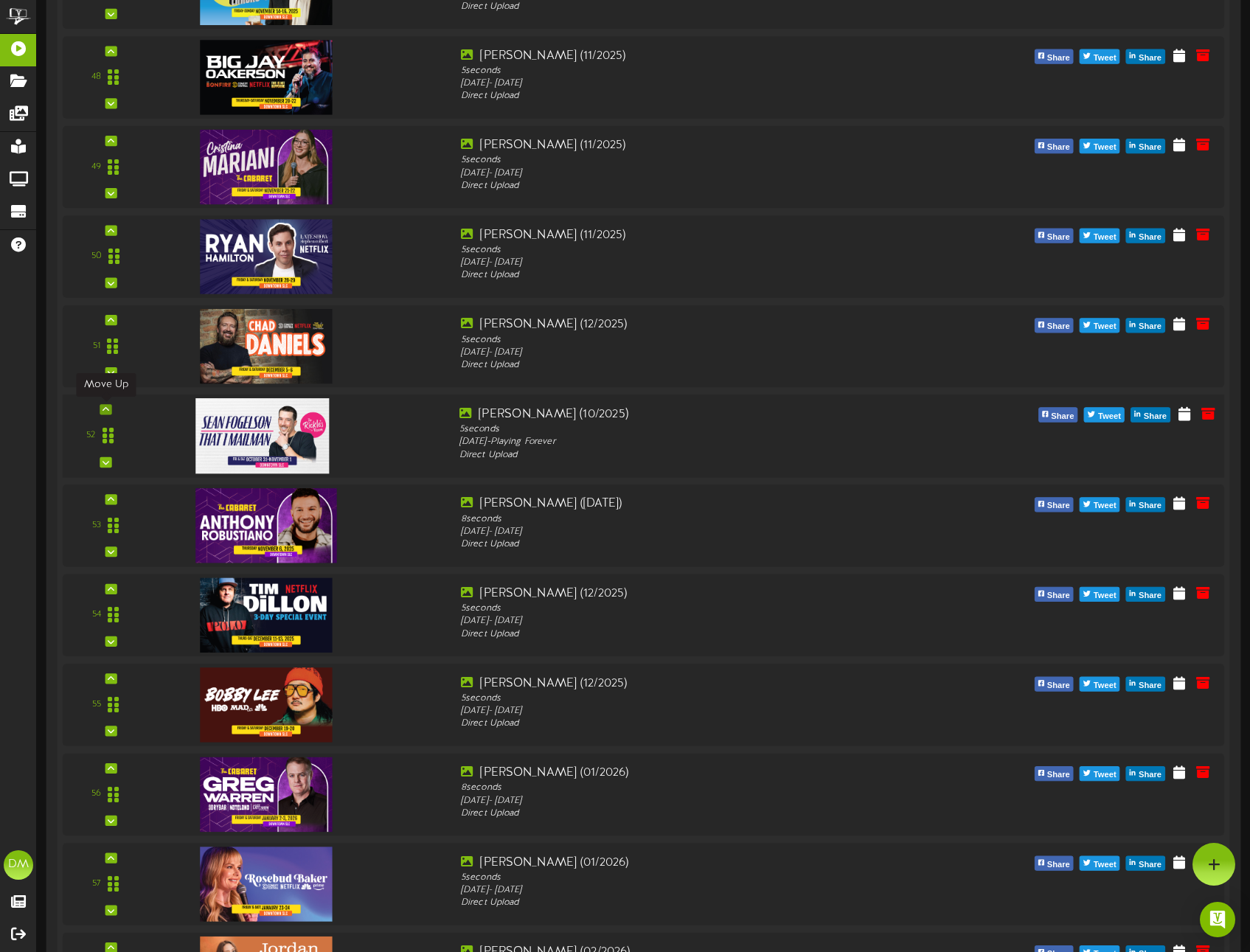
click at [103, 408] on icon at bounding box center [106, 409] width 7 height 8
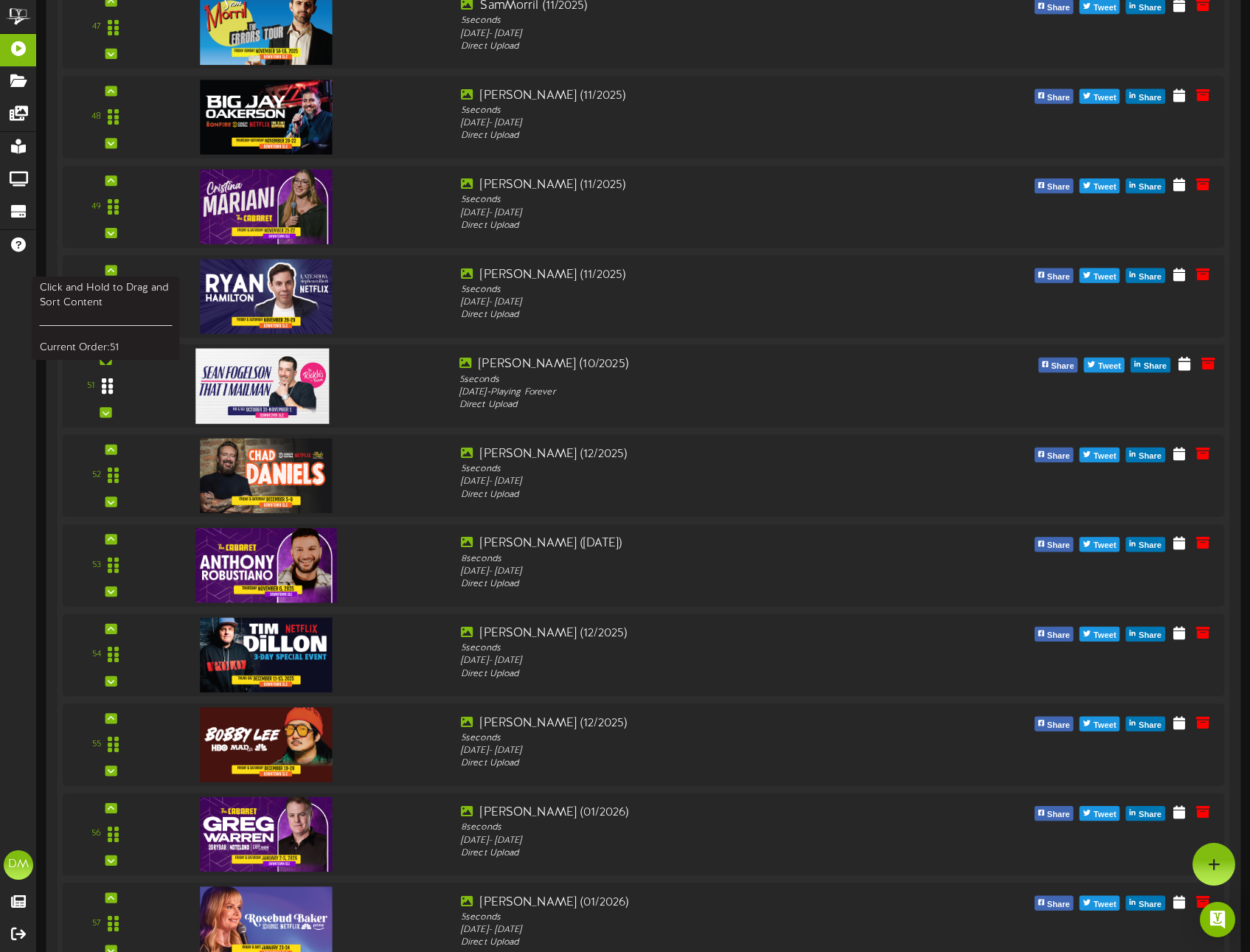
scroll to position [4451, 0]
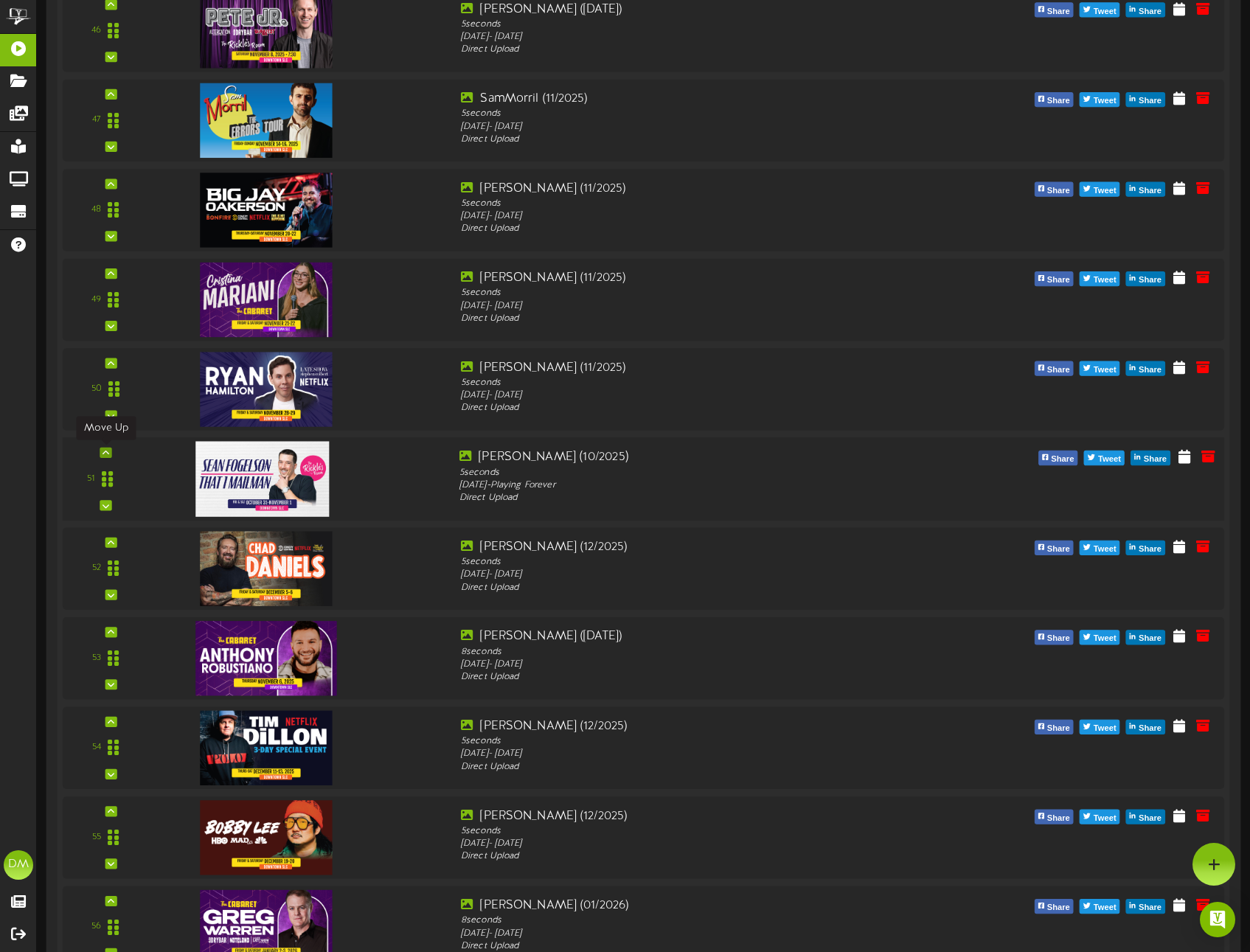
click at [105, 450] on icon at bounding box center [106, 453] width 7 height 8
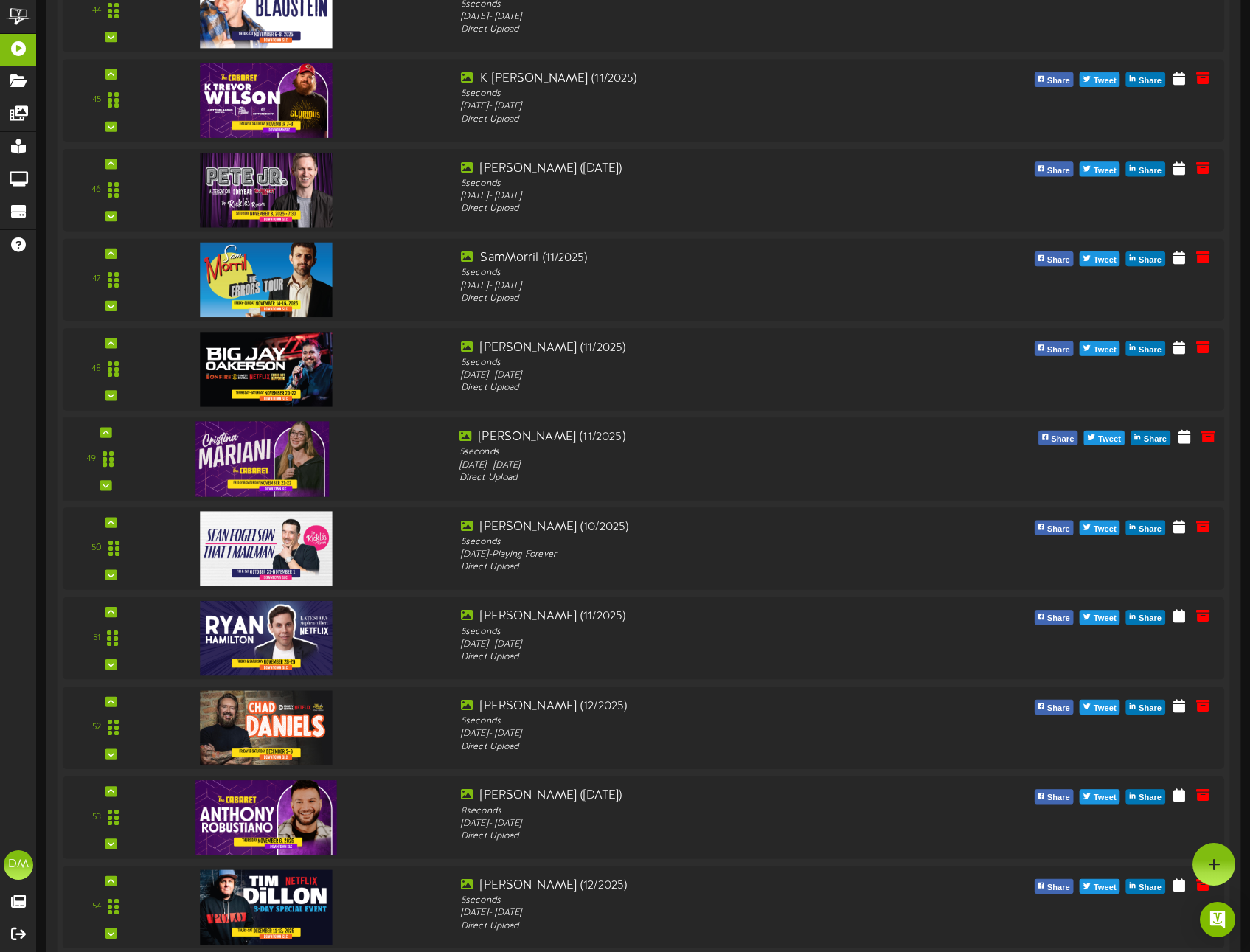
scroll to position [4205, 0]
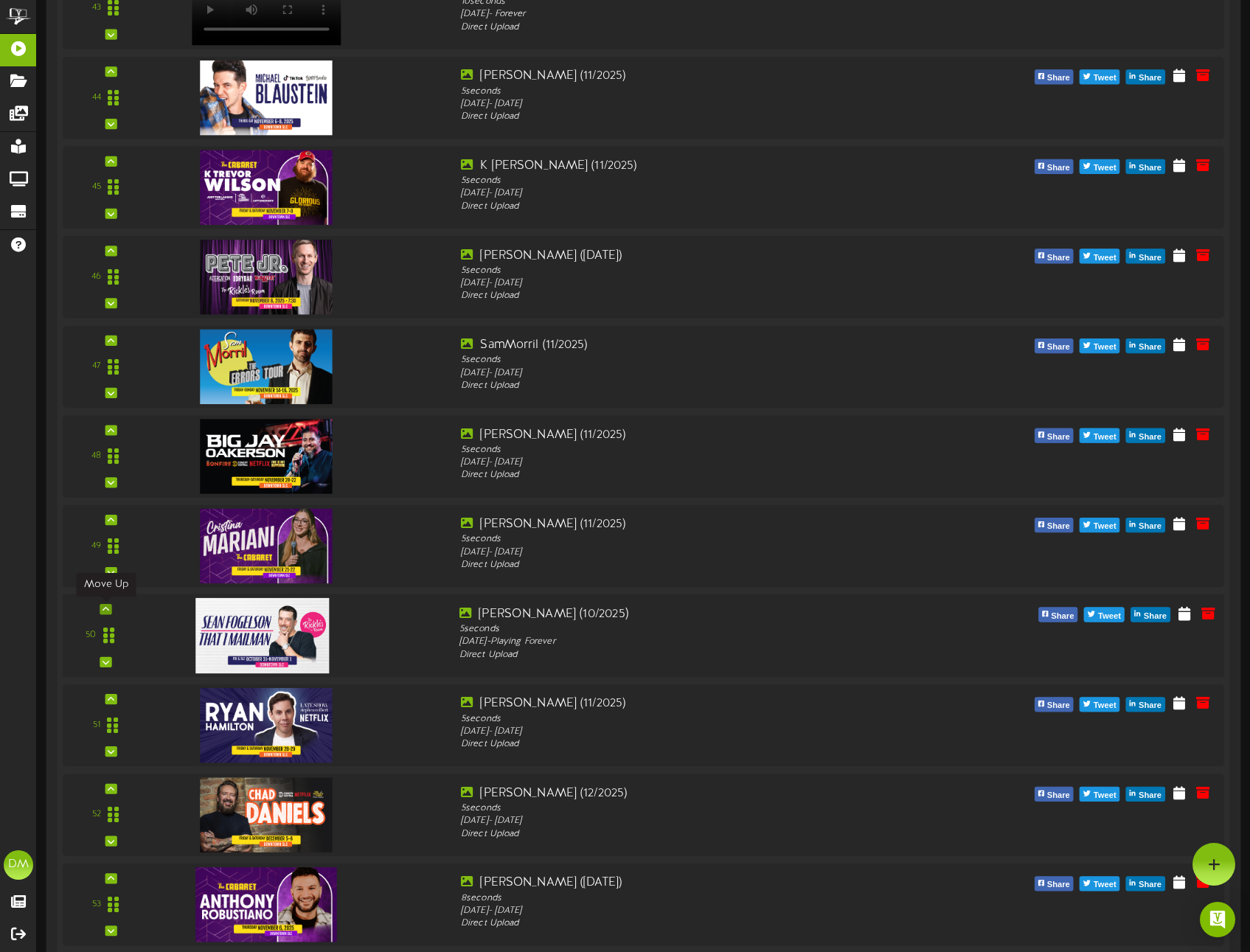
click at [107, 608] on icon at bounding box center [106, 610] width 7 height 8
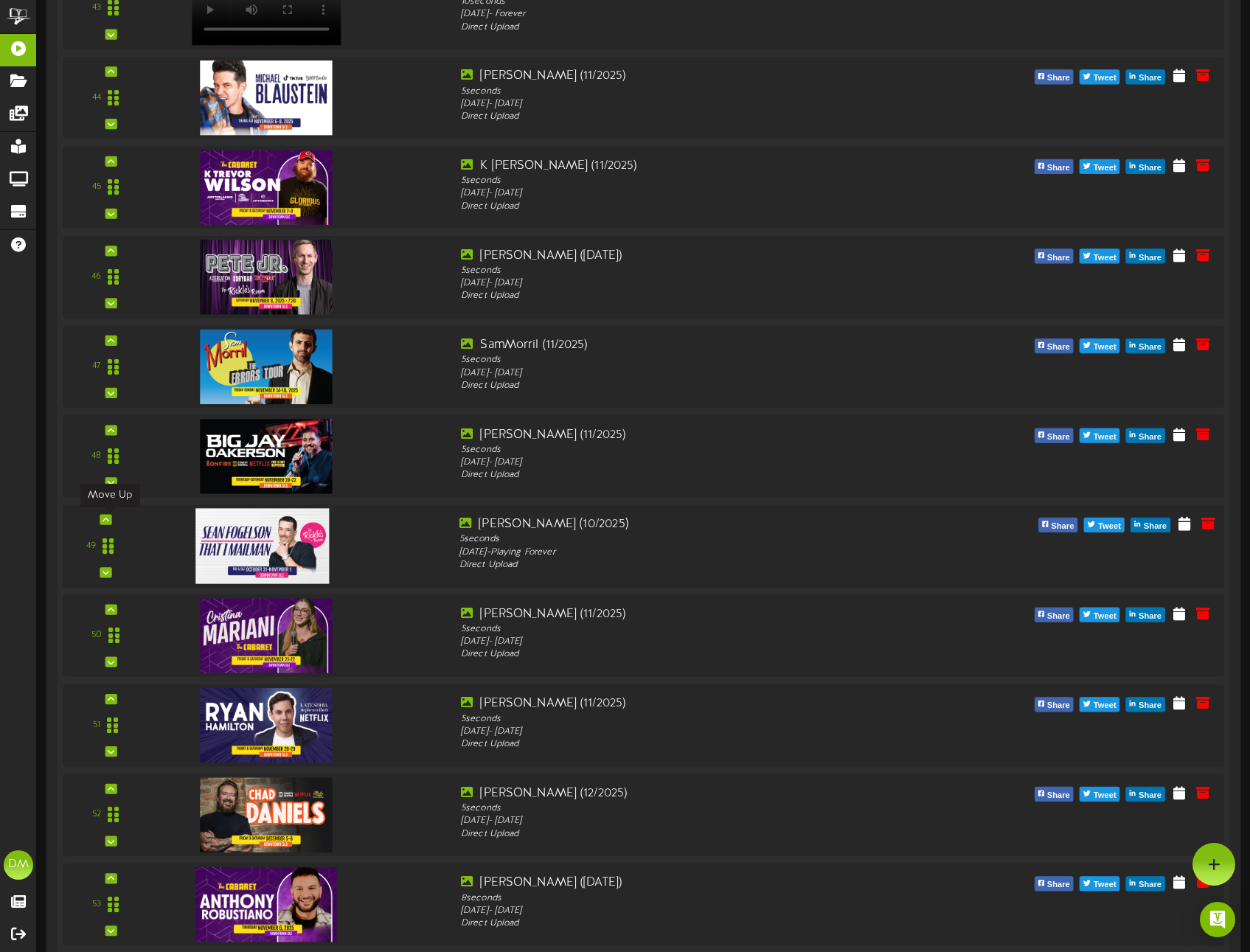
click at [109, 518] on div at bounding box center [105, 520] width 11 height 11
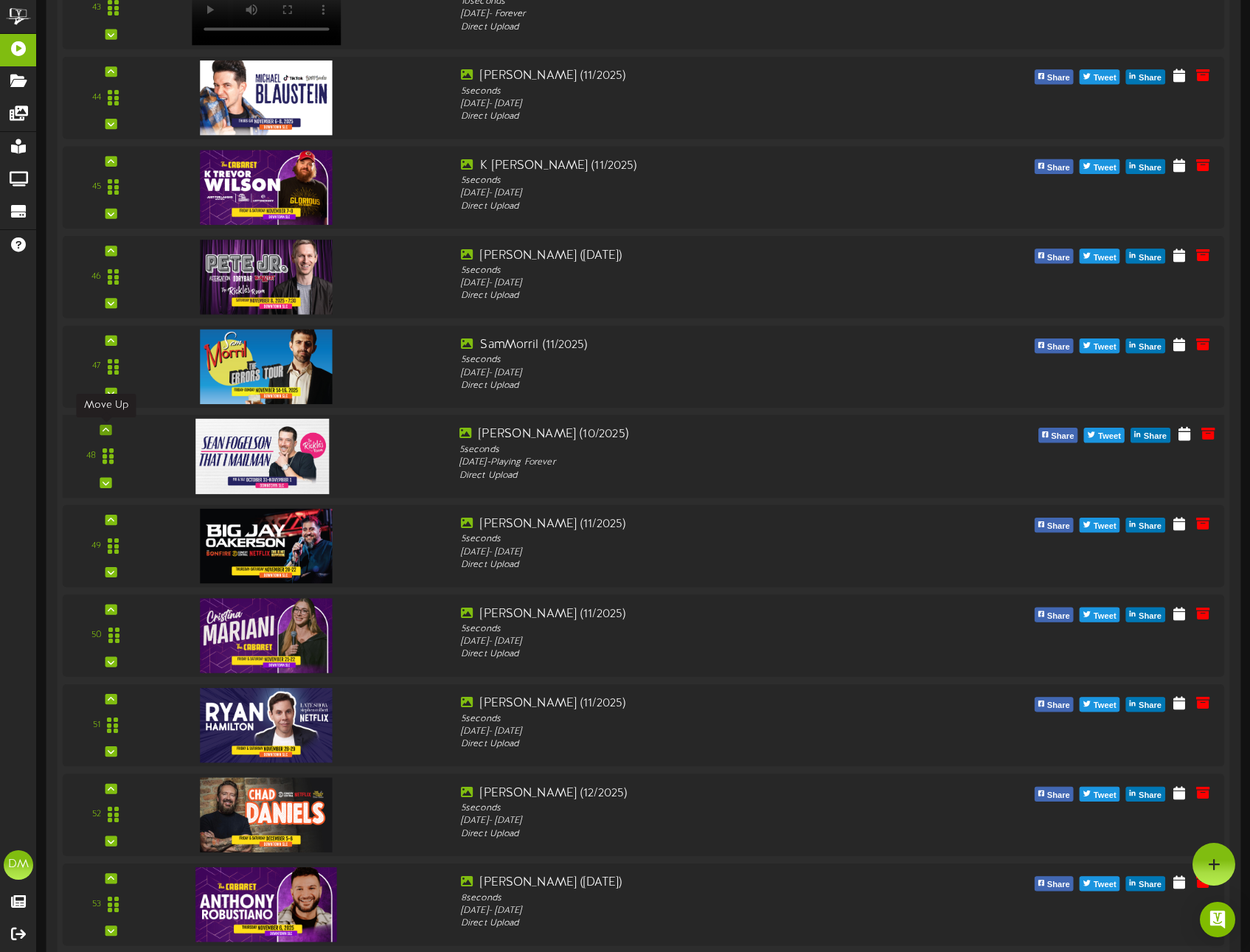
click at [107, 428] on icon at bounding box center [106, 430] width 7 height 8
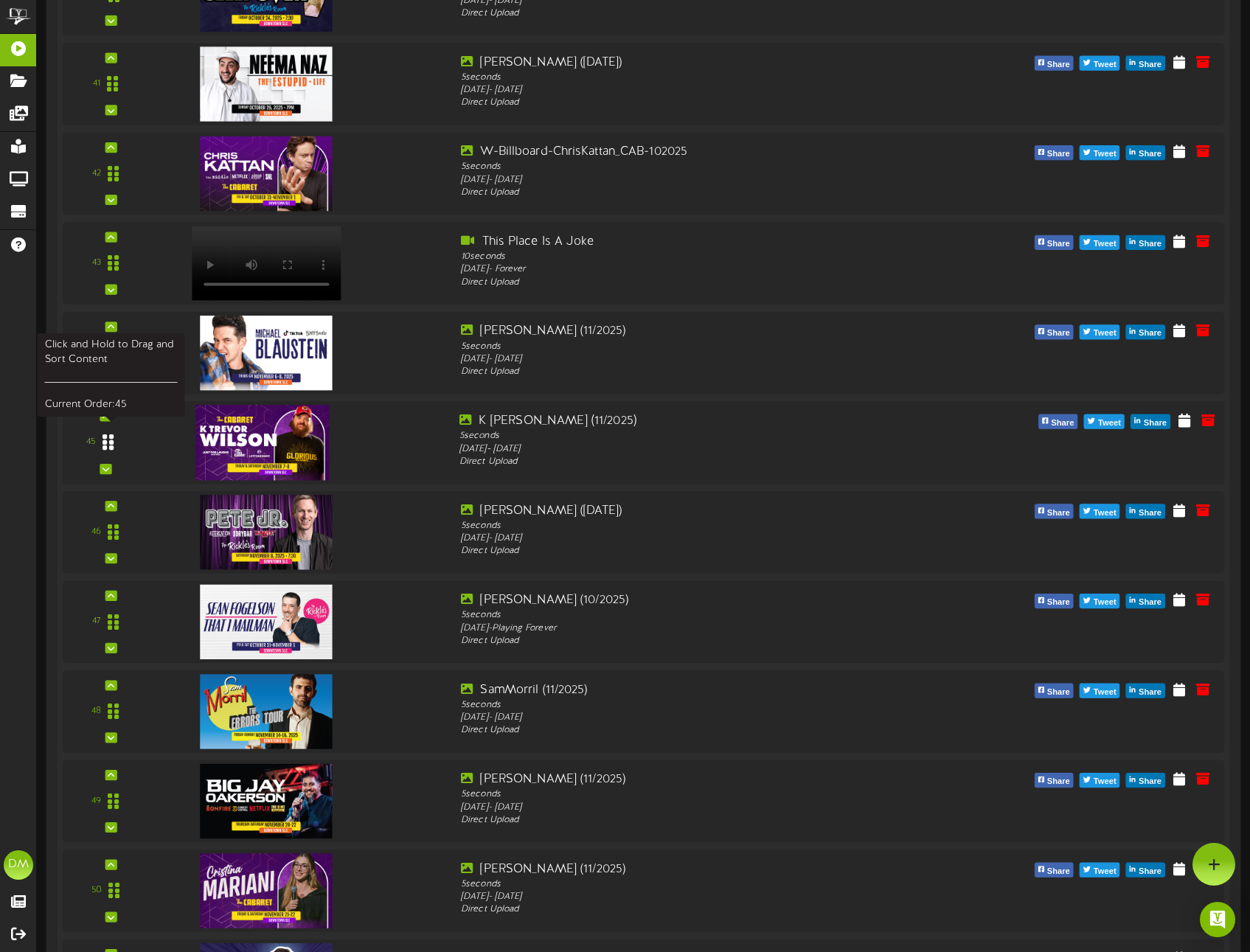
scroll to position [3915, 0]
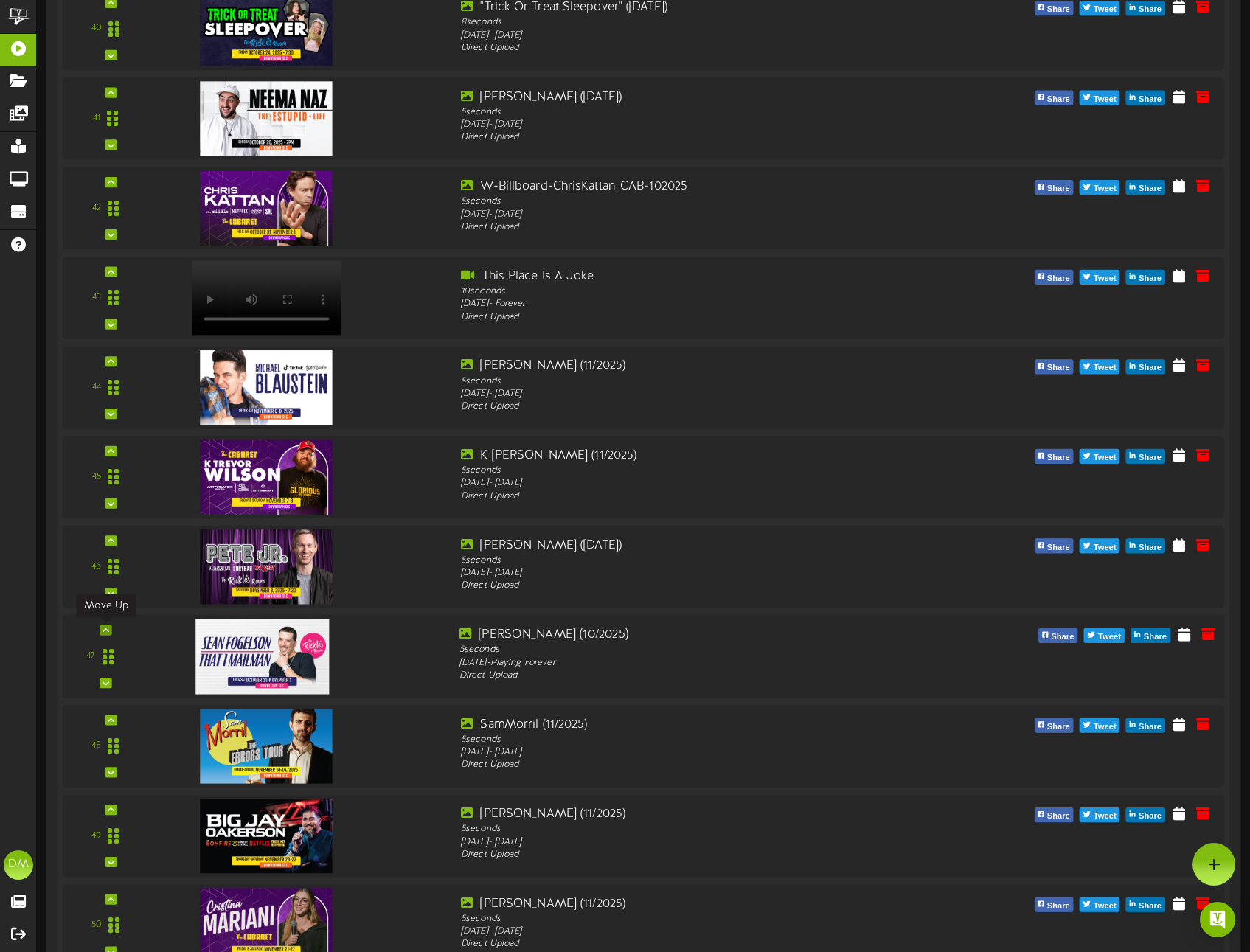
click at [104, 625] on div at bounding box center [105, 630] width 11 height 11
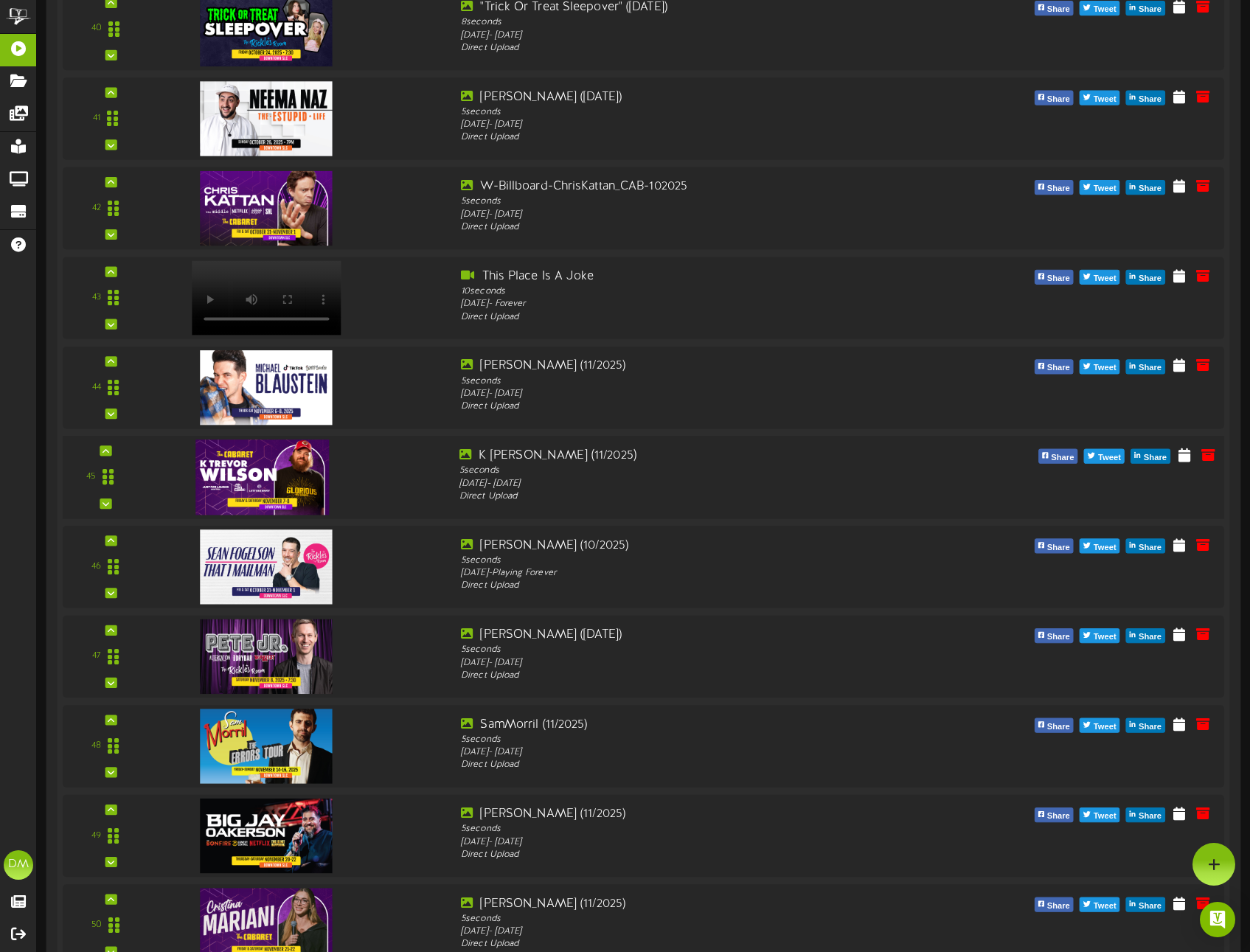
click at [104, 496] on div "45" at bounding box center [105, 477] width 75 height 60
click at [104, 500] on icon at bounding box center [106, 504] width 7 height 8
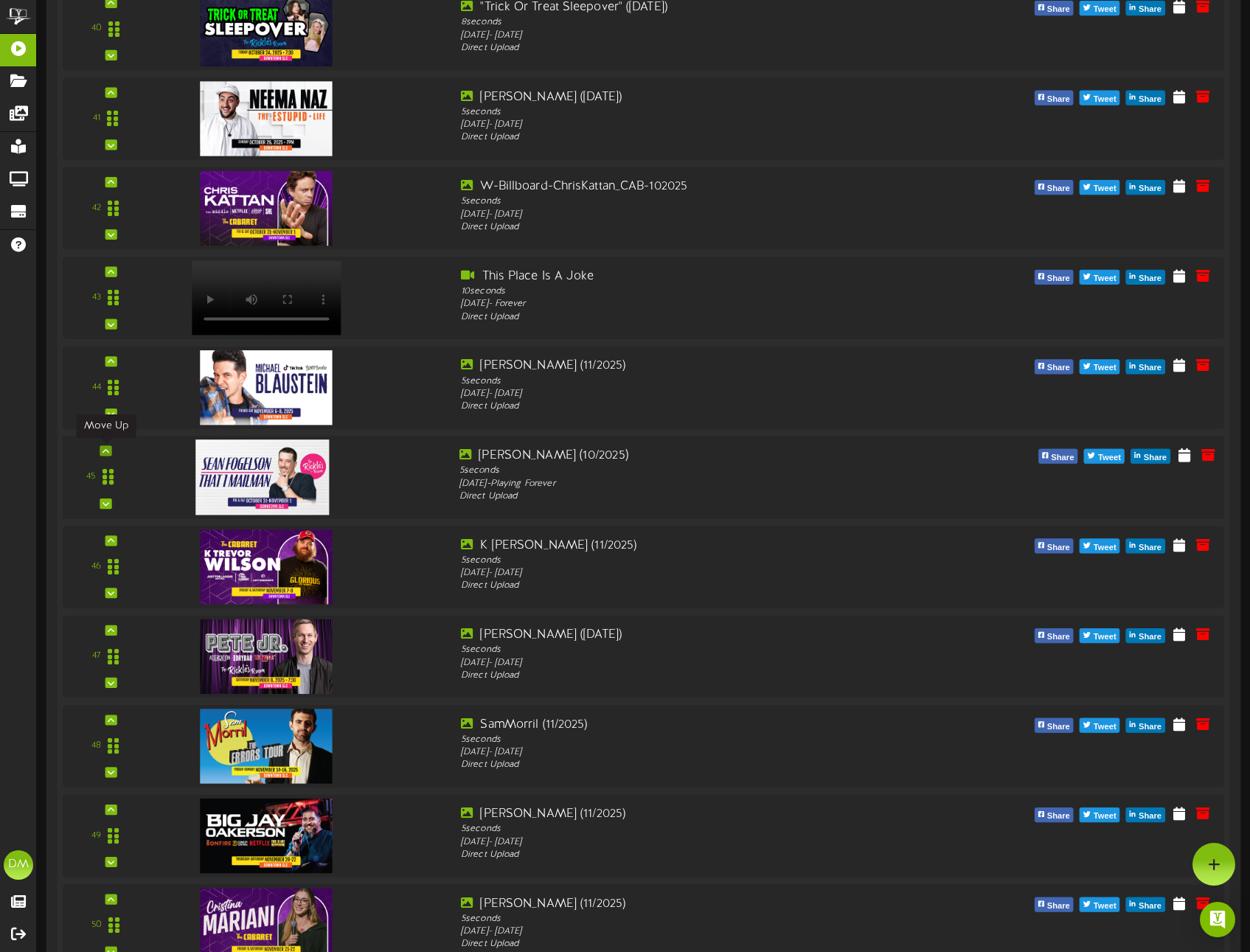
click at [106, 449] on icon at bounding box center [106, 451] width 7 height 8
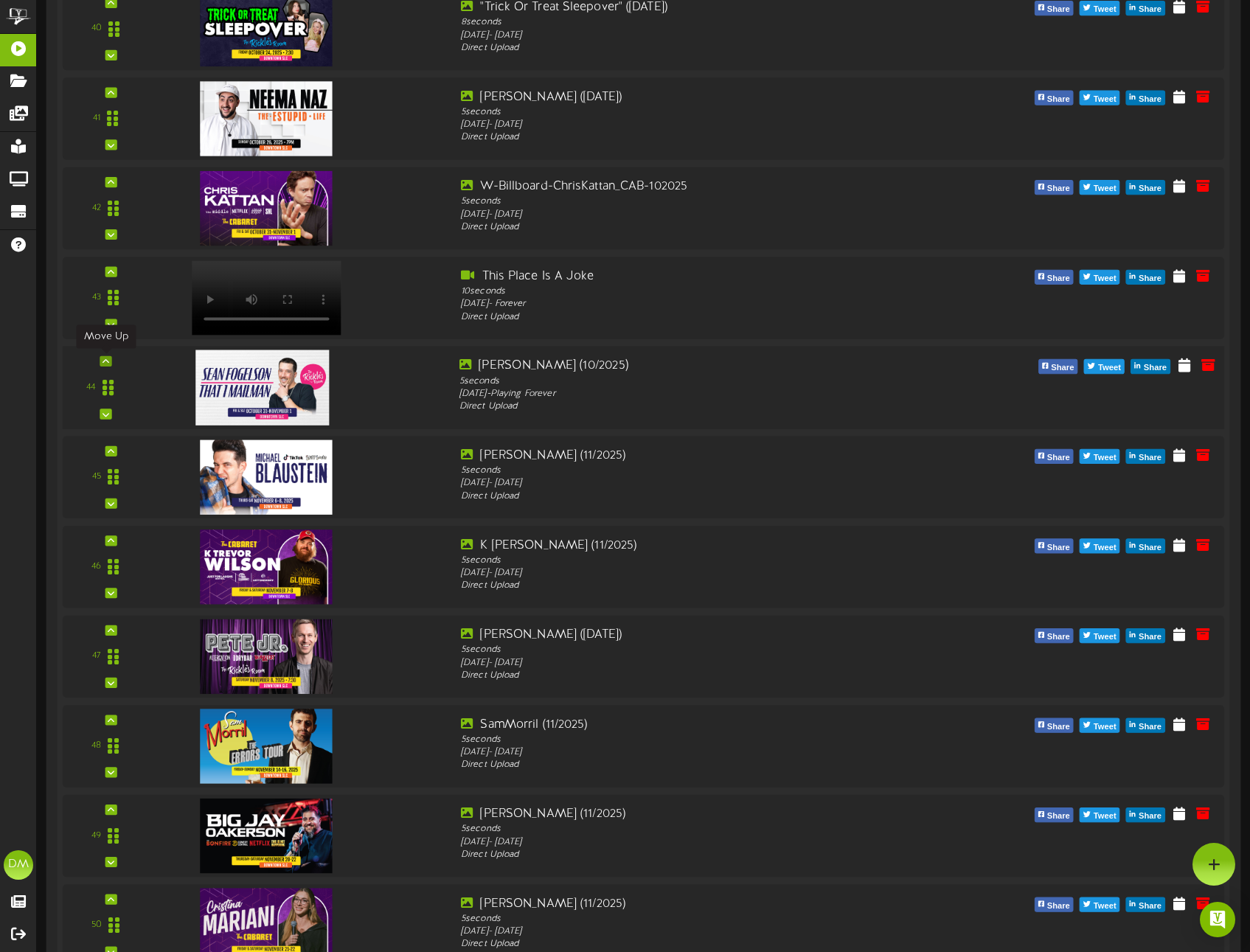
click at [106, 362] on icon at bounding box center [106, 361] width 7 height 8
